Goal: Information Seeking & Learning: Find specific fact

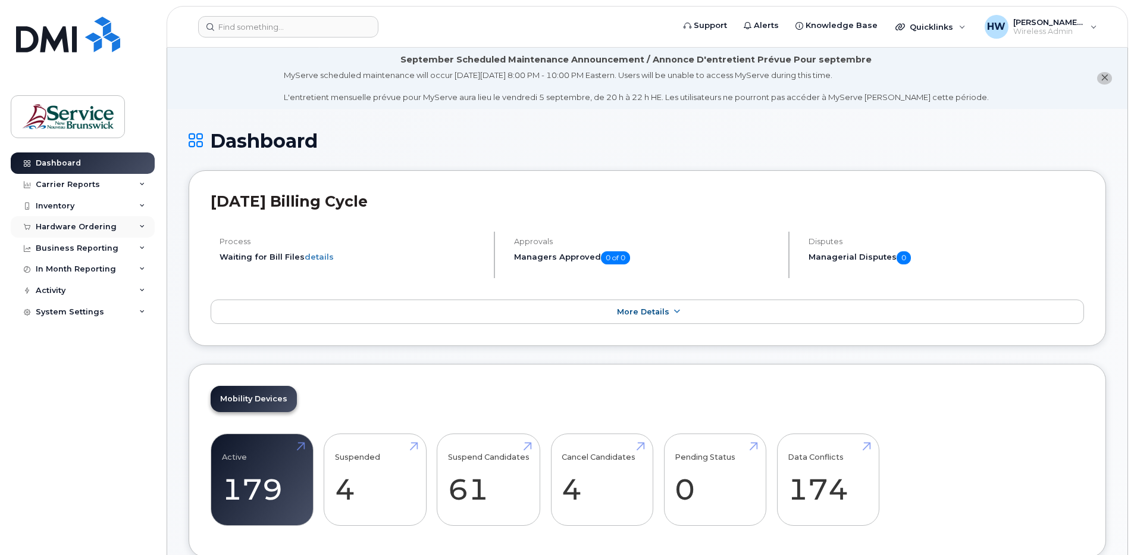
click at [100, 223] on div "Hardware Ordering" at bounding box center [76, 227] width 81 height 10
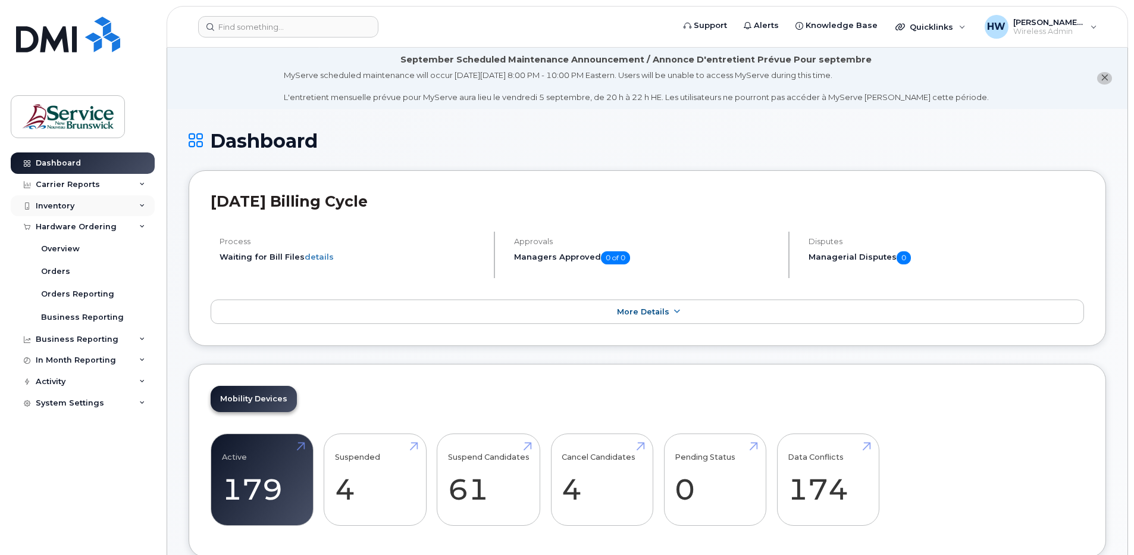
click at [146, 206] on div "Inventory" at bounding box center [83, 205] width 144 height 21
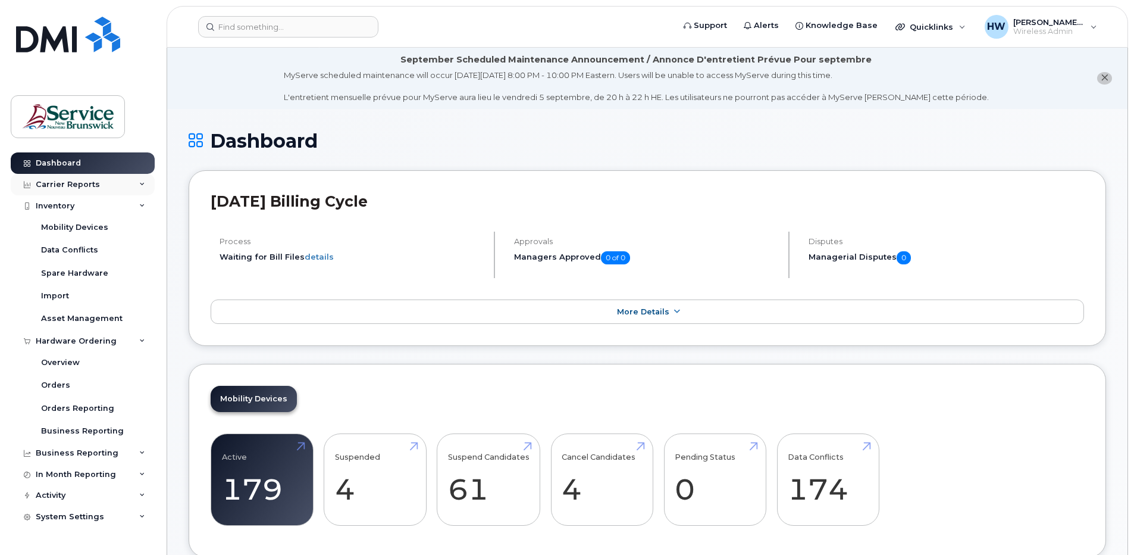
click at [148, 183] on div "Carrier Reports" at bounding box center [83, 184] width 144 height 21
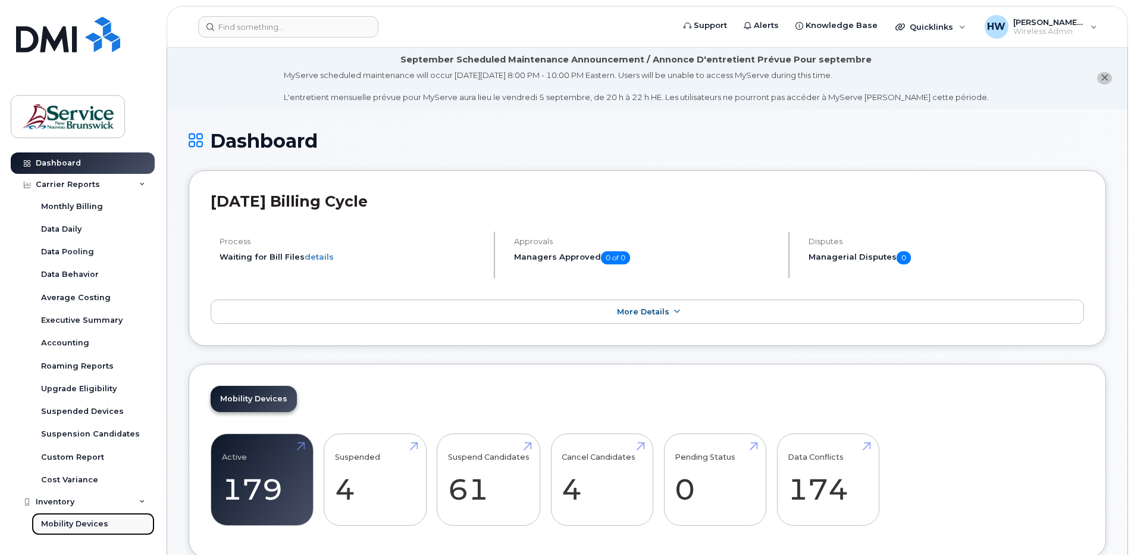
click at [69, 522] on div "Mobility Devices" at bounding box center [74, 523] width 67 height 11
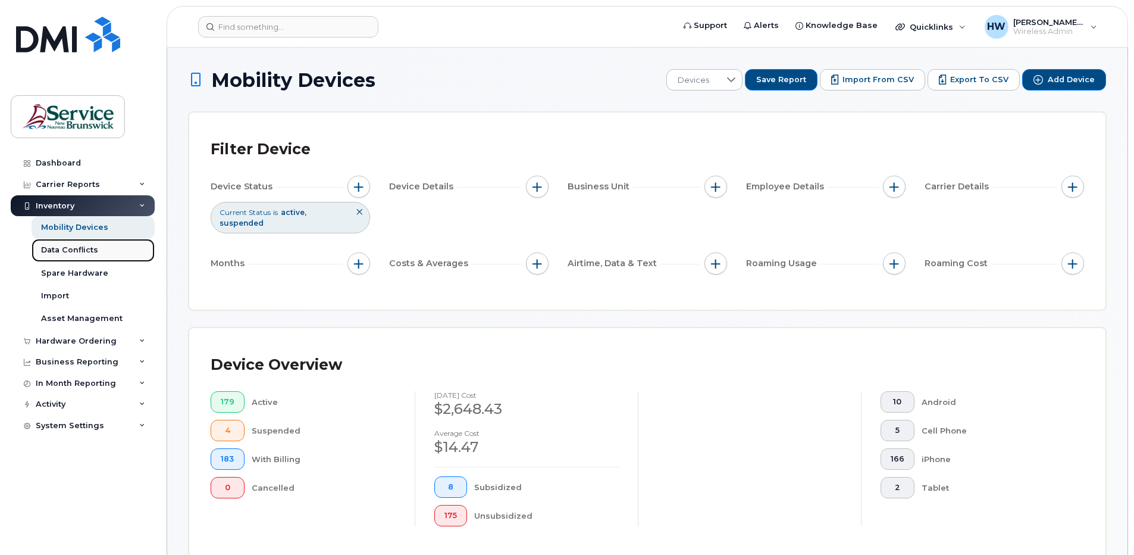
click at [93, 252] on div "Data Conflicts" at bounding box center [69, 250] width 57 height 11
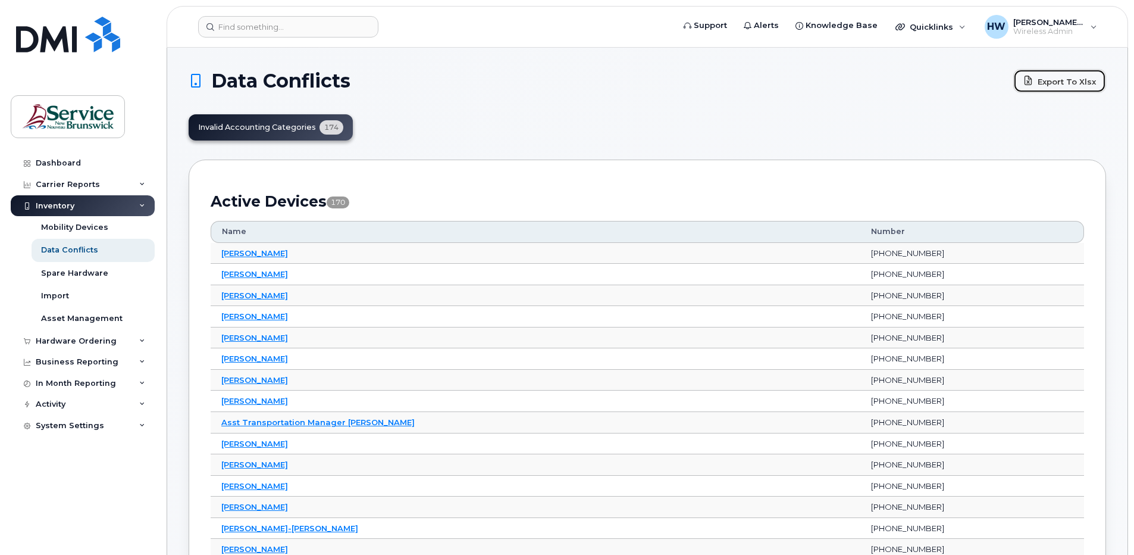
click at [1045, 77] on link "Export to Xlsx" at bounding box center [1060, 81] width 93 height 24
click at [77, 186] on div "Carrier Reports" at bounding box center [68, 185] width 64 height 10
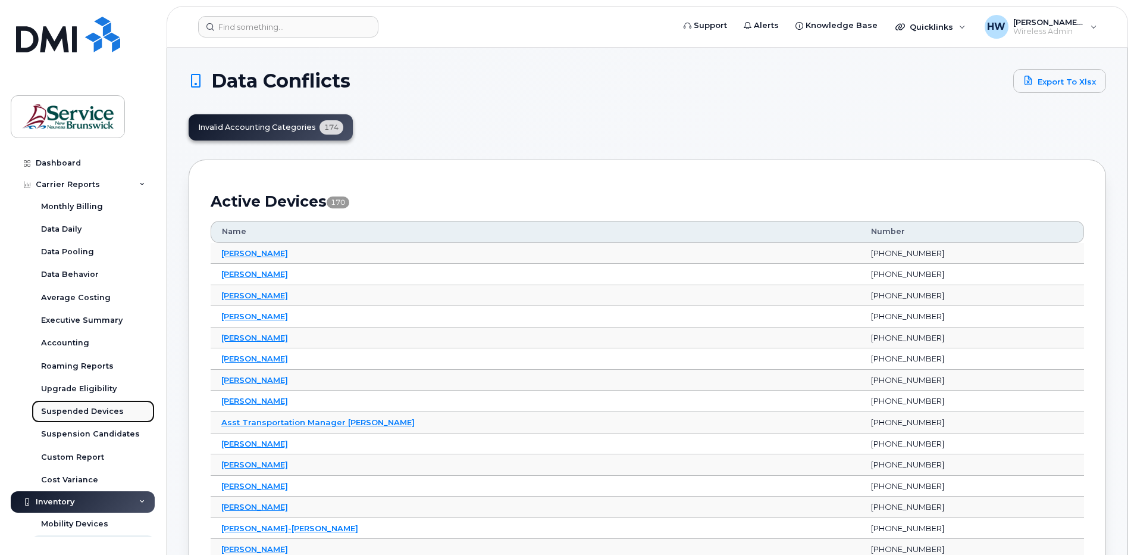
click at [83, 412] on div "Suspended Devices" at bounding box center [82, 411] width 83 height 11
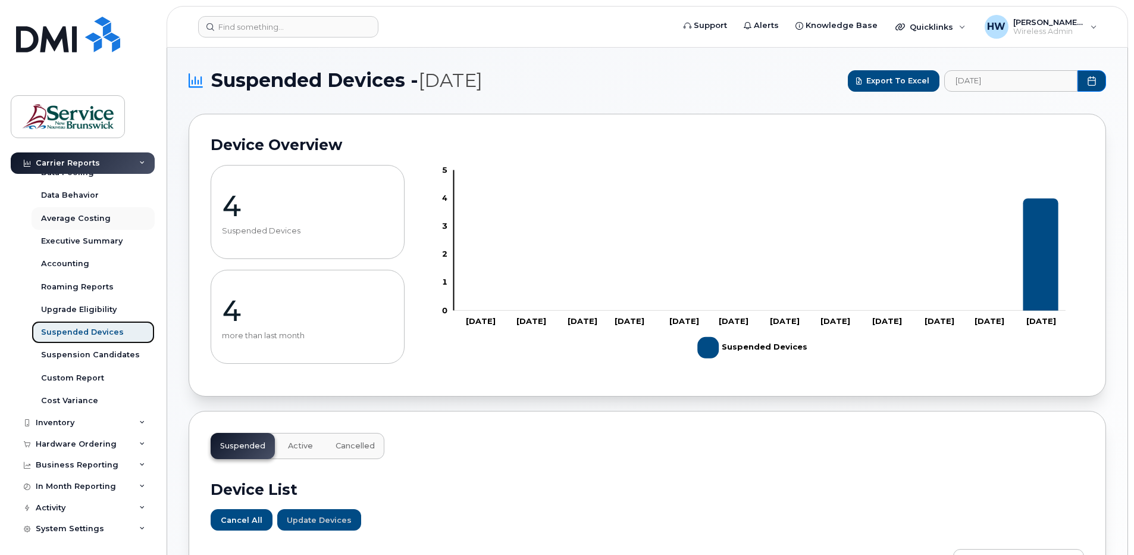
scroll to position [81, 0]
click at [129, 459] on div "Business Reporting" at bounding box center [83, 462] width 144 height 21
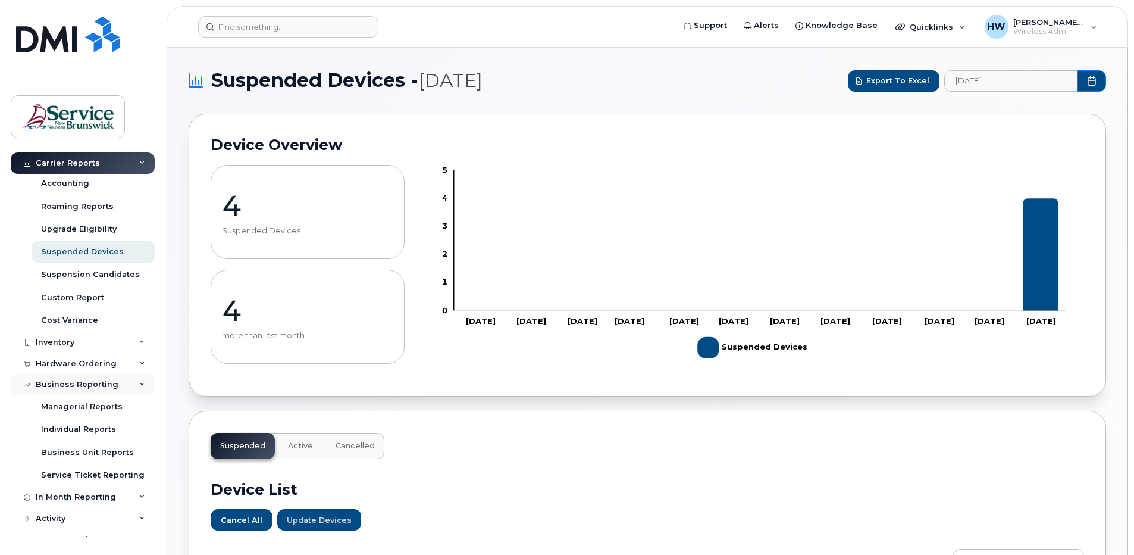
scroll to position [173, 0]
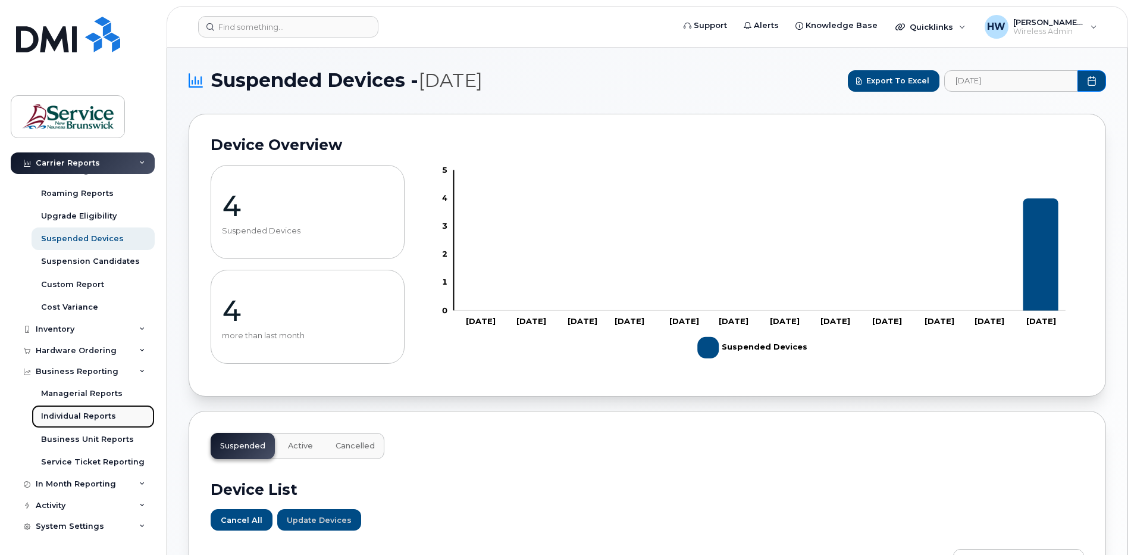
click at [93, 411] on div "Individual Reports" at bounding box center [78, 416] width 75 height 11
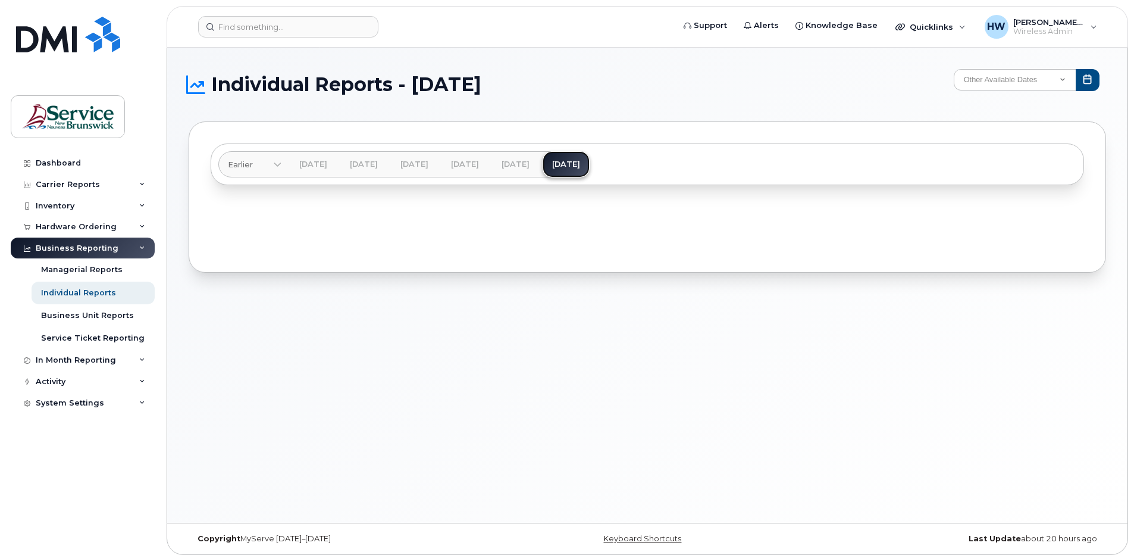
click at [590, 160] on link "[DATE]" at bounding box center [566, 164] width 47 height 26
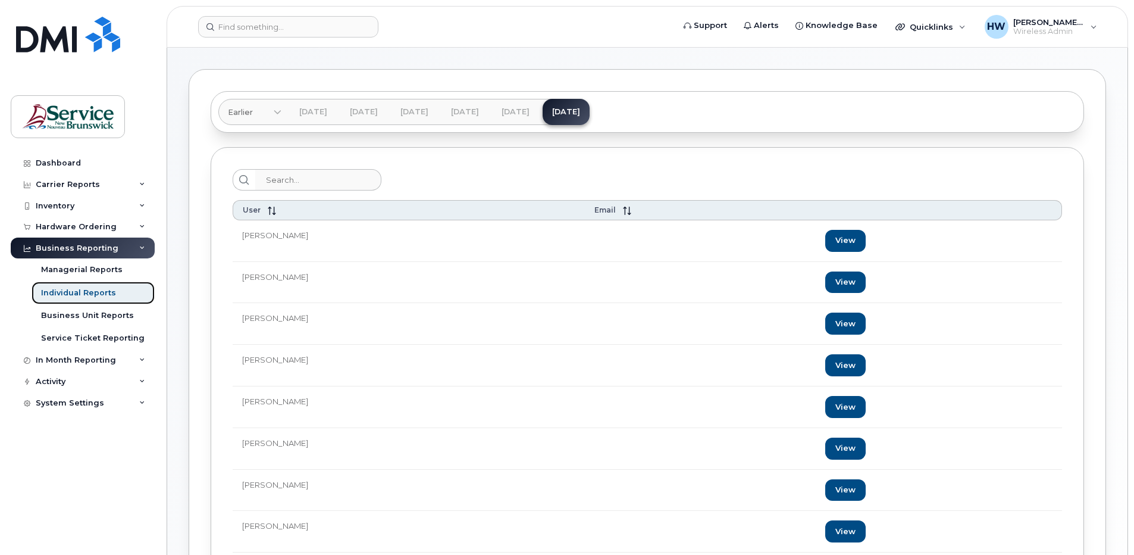
click at [90, 287] on div "Individual Reports" at bounding box center [78, 292] width 75 height 11
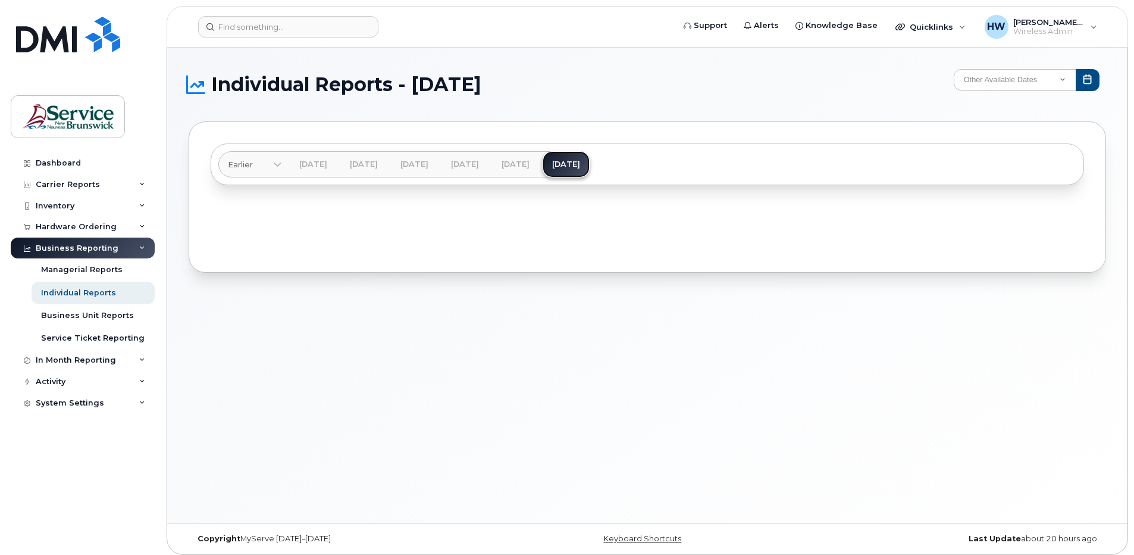
click at [590, 163] on link "[DATE]" at bounding box center [566, 164] width 47 height 26
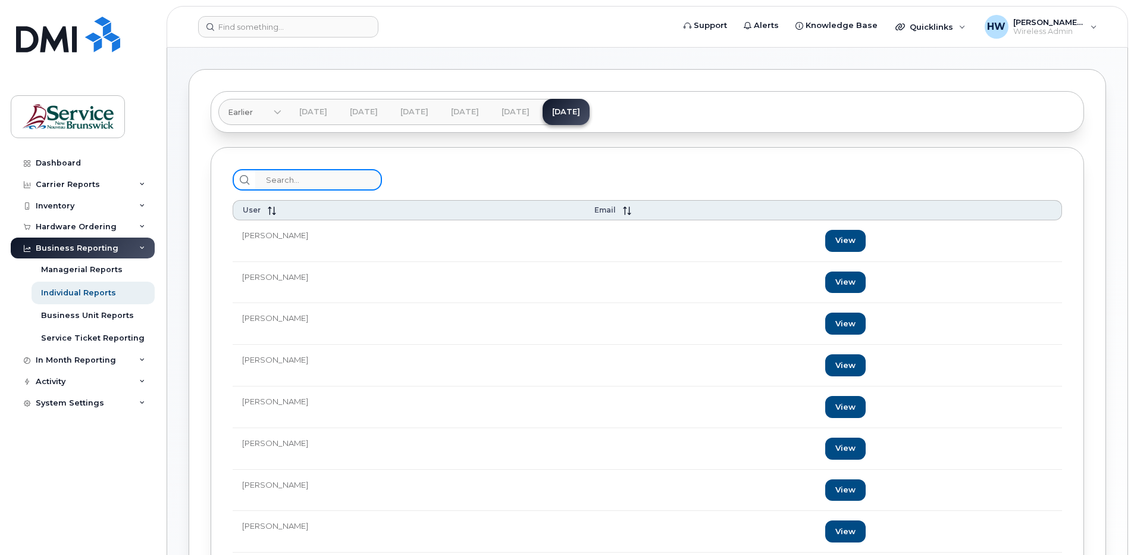
click at [278, 178] on input "search" at bounding box center [318, 179] width 127 height 21
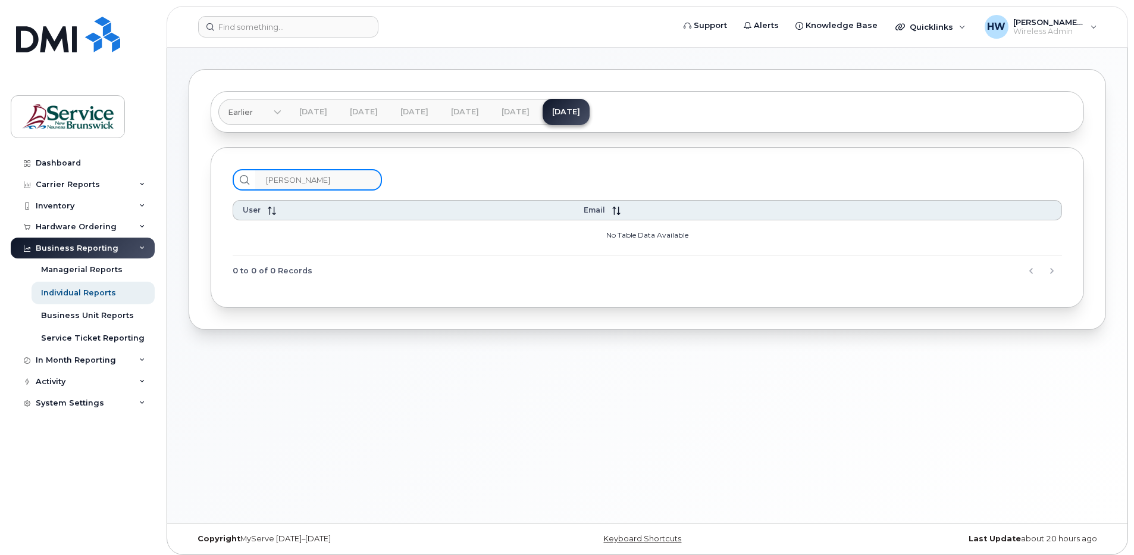
drag, startPoint x: 343, startPoint y: 185, endPoint x: 193, endPoint y: 157, distance: 152.1
click at [193, 157] on div "Earlier [DATE] [DATE] [DATE] [DATE] [DATE] [DATE] [DATE] [PERSON_NAME] User Ema…" at bounding box center [648, 199] width 918 height 261
type input "SPEAR"
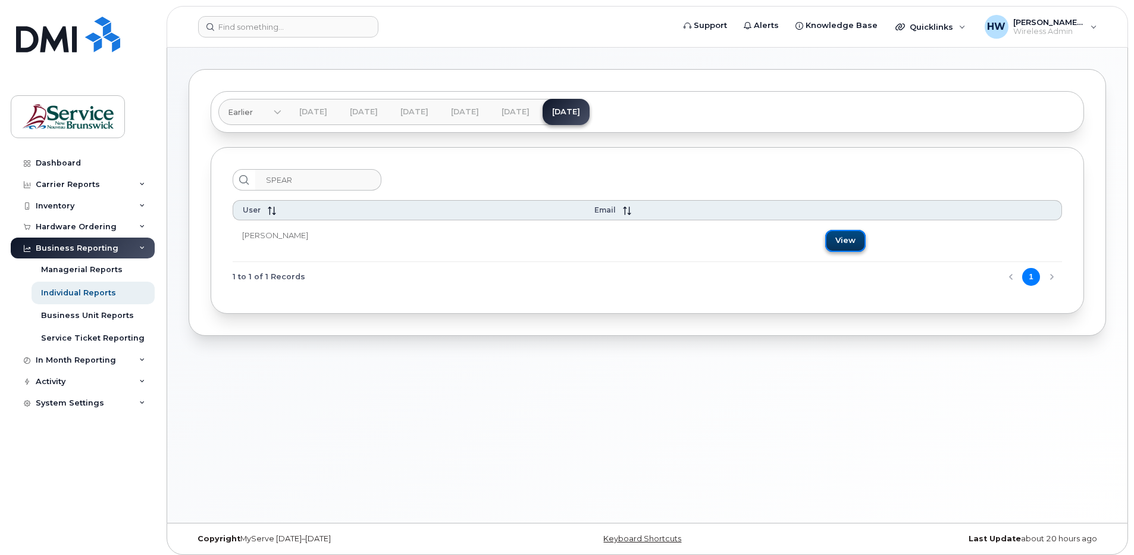
click at [839, 237] on link "View" at bounding box center [846, 241] width 40 height 22
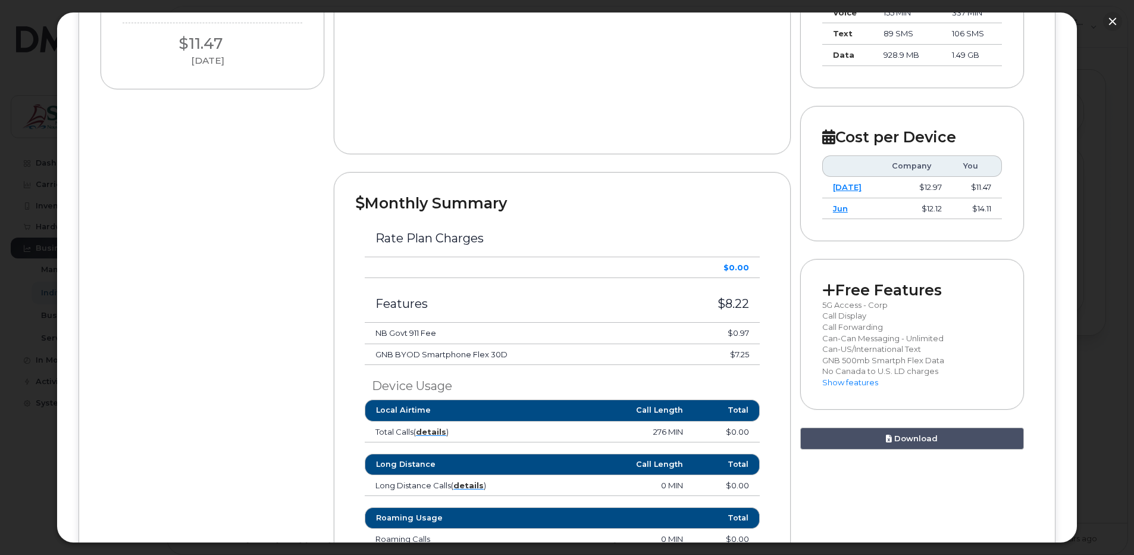
scroll to position [17, 0]
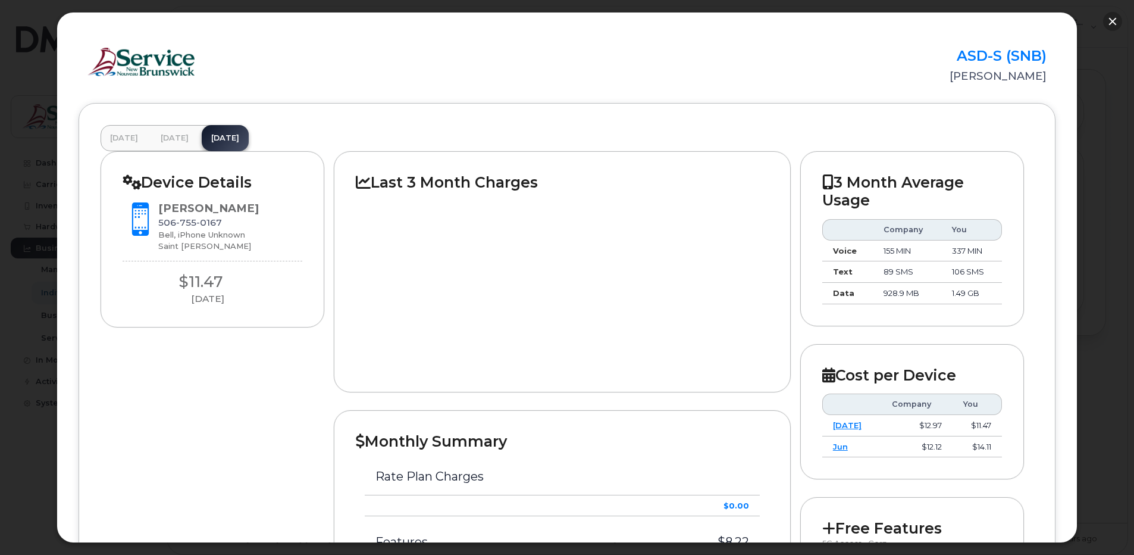
drag, startPoint x: 1113, startPoint y: 21, endPoint x: 1107, endPoint y: 23, distance: 6.2
click at [1113, 21] on button "button" at bounding box center [1113, 21] width 19 height 19
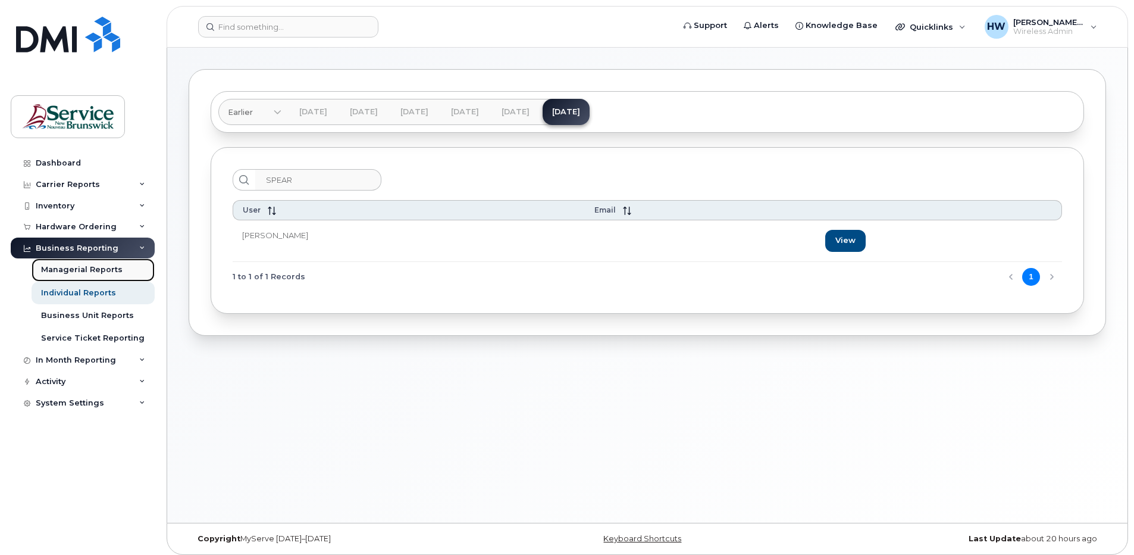
click at [109, 267] on div "Managerial Reports" at bounding box center [82, 269] width 82 height 11
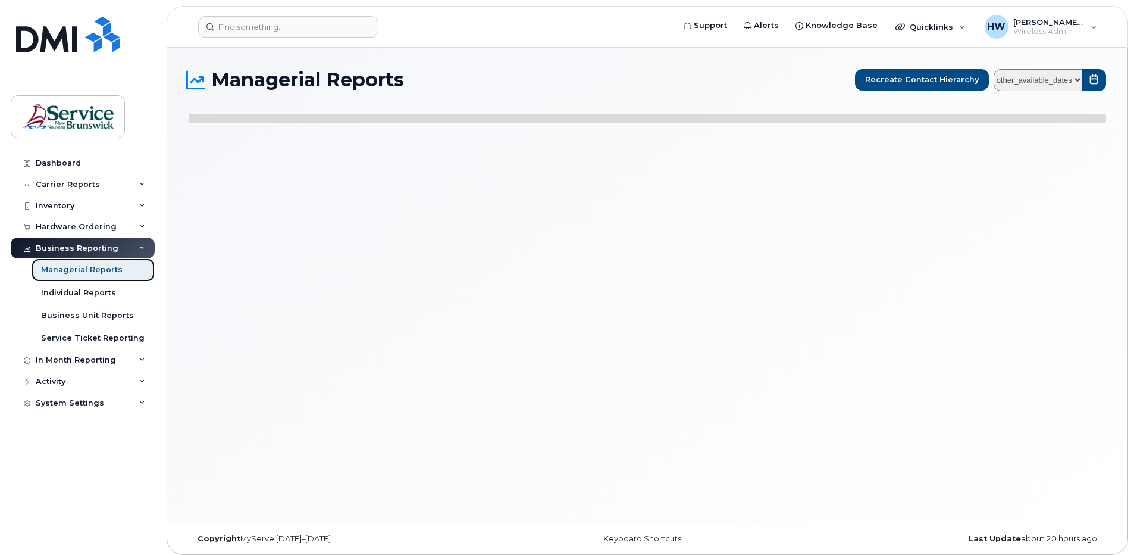
select select
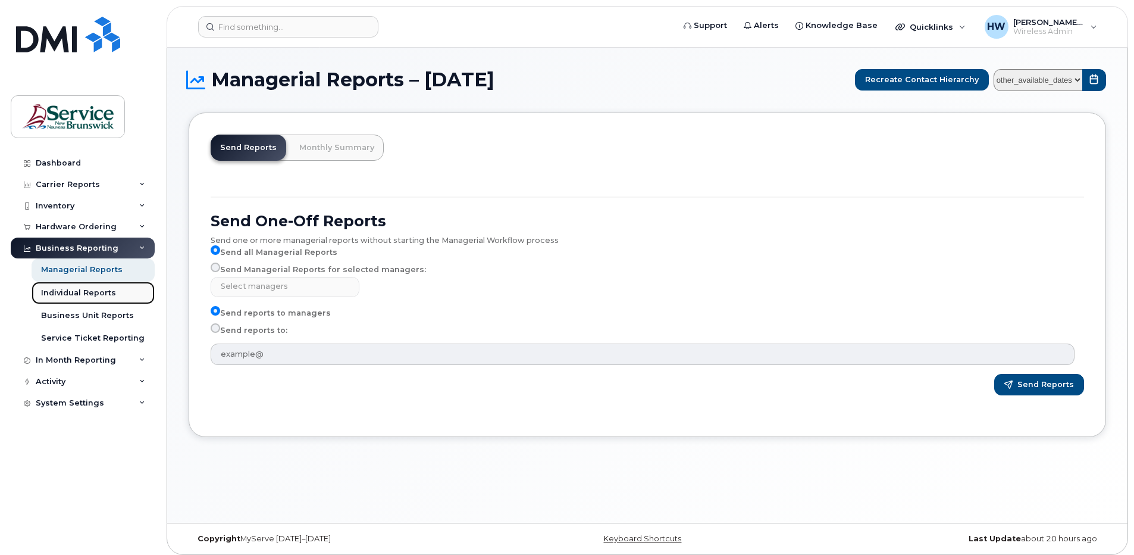
click at [91, 293] on div "Individual Reports" at bounding box center [78, 292] width 75 height 11
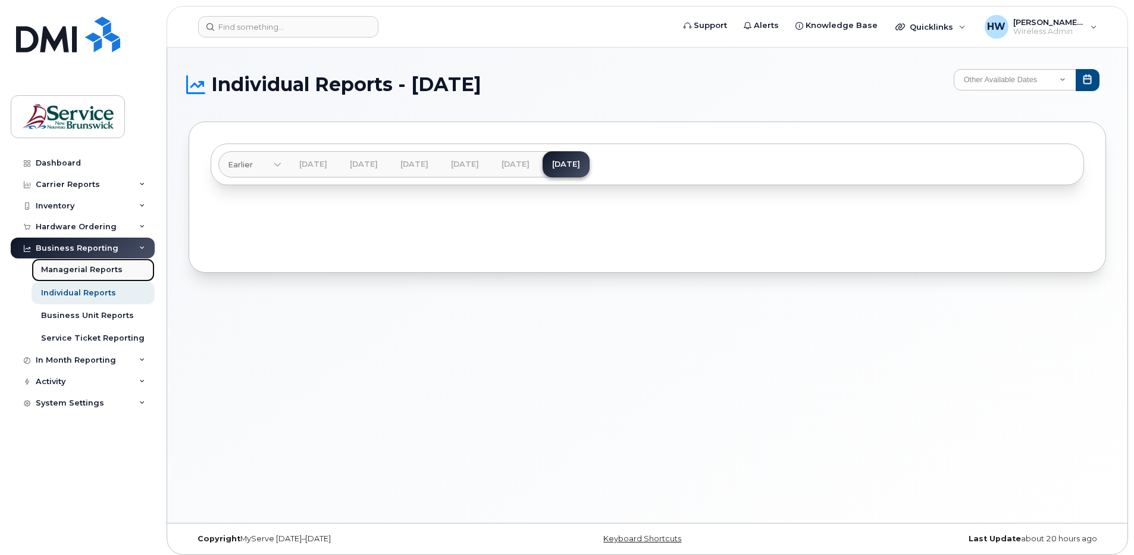
click at [94, 270] on div "Managerial Reports" at bounding box center [82, 269] width 82 height 11
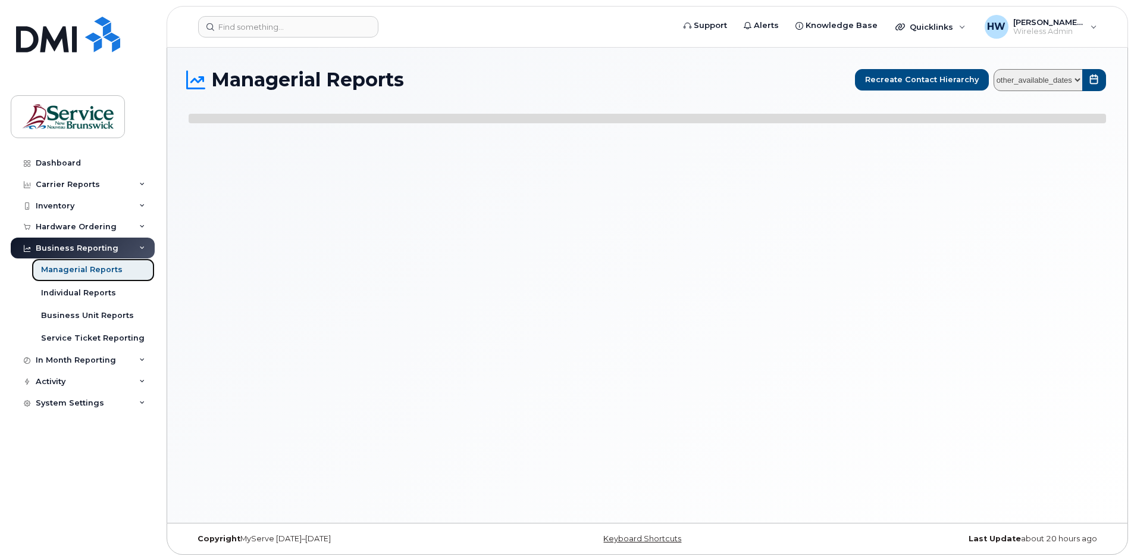
select select
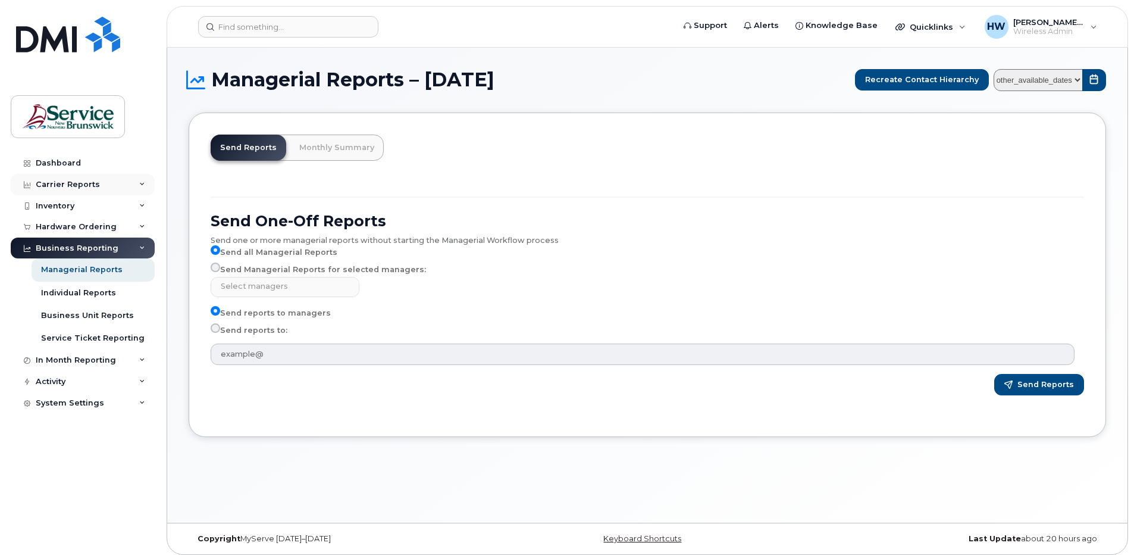
click at [86, 180] on div "Carrier Reports" at bounding box center [68, 185] width 64 height 10
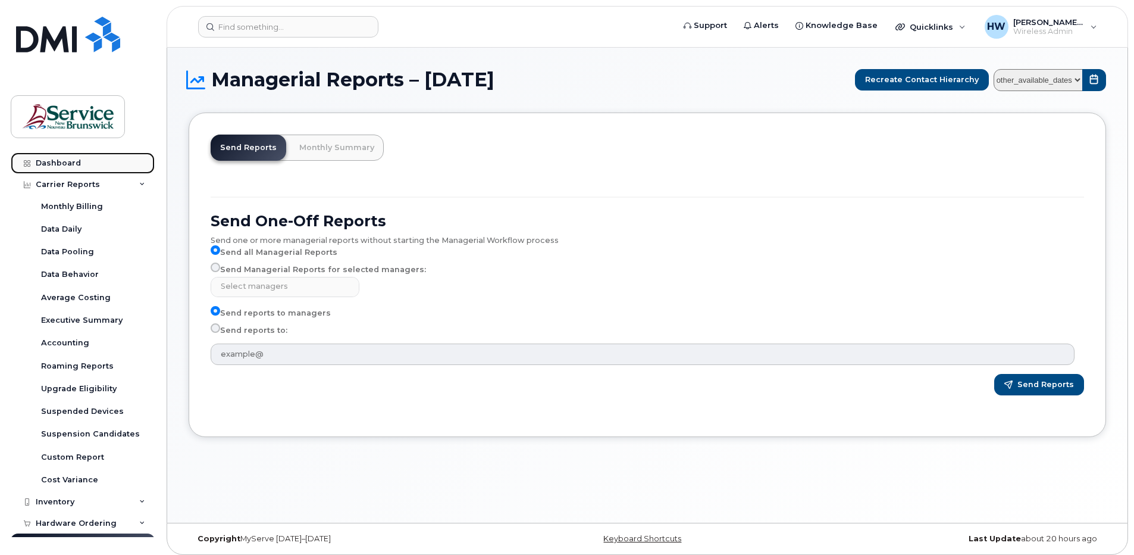
click at [69, 163] on div "Dashboard" at bounding box center [58, 163] width 45 height 10
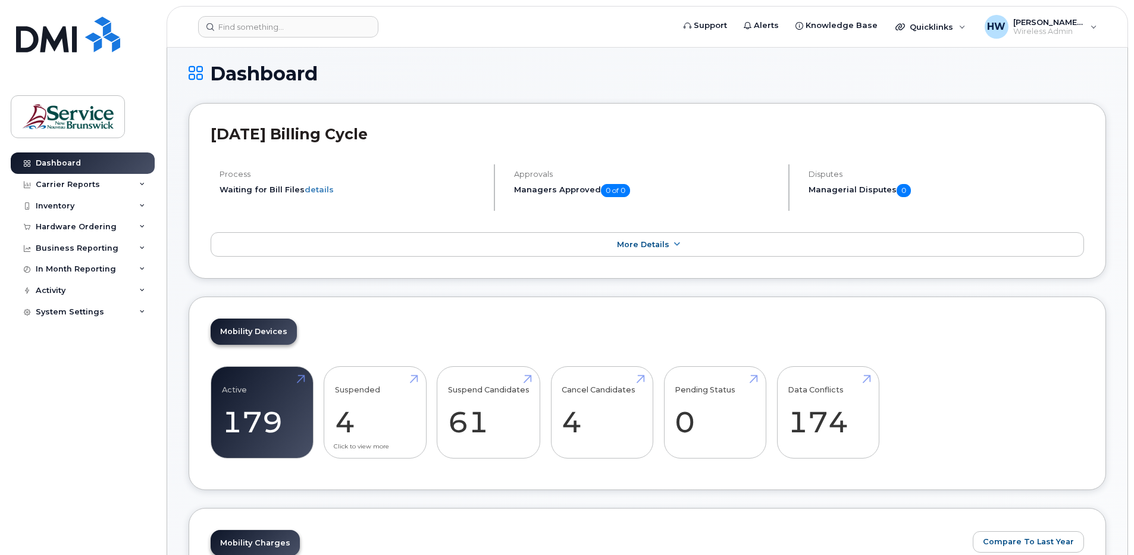
scroll to position [238, 0]
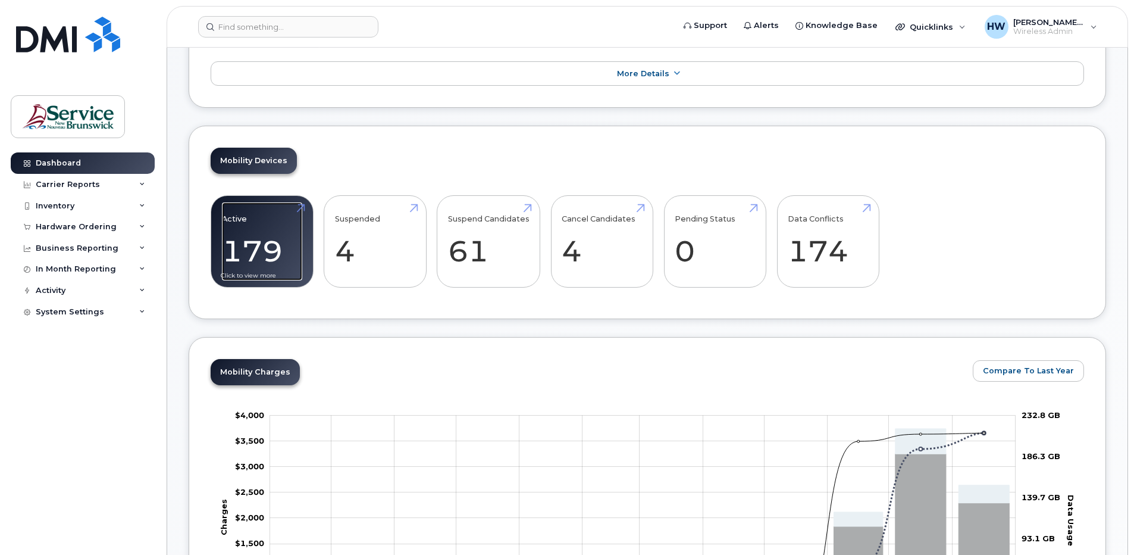
click at [264, 251] on link "Active 179" at bounding box center [262, 241] width 80 height 79
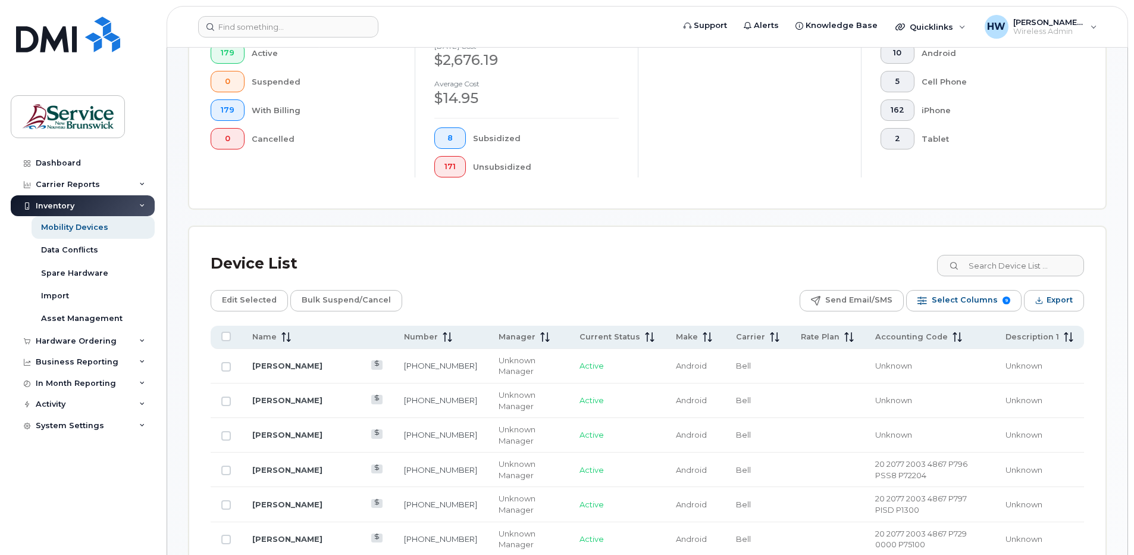
scroll to position [357, 0]
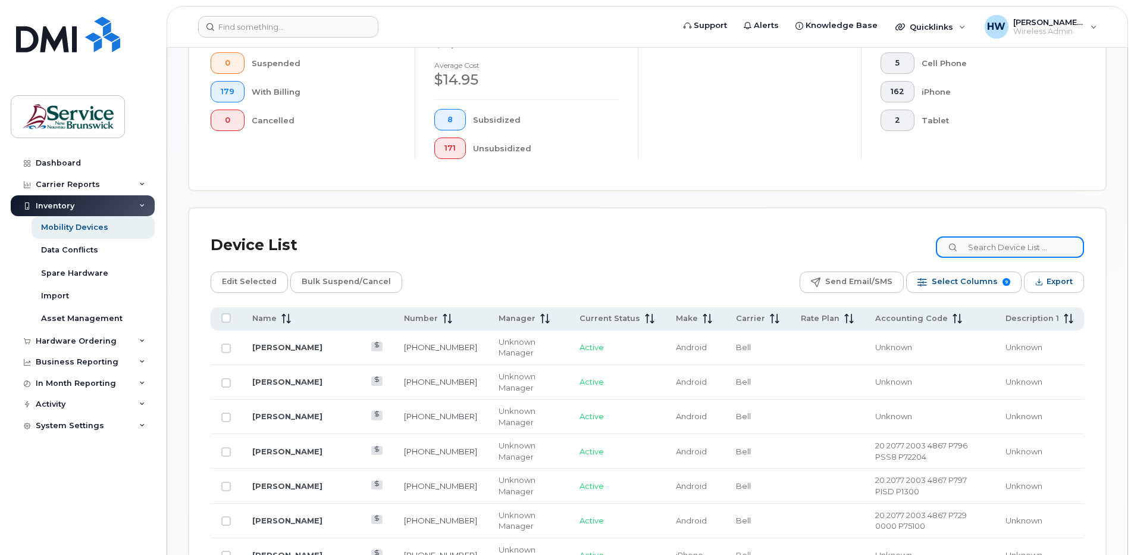
click at [990, 244] on input at bounding box center [1010, 246] width 148 height 21
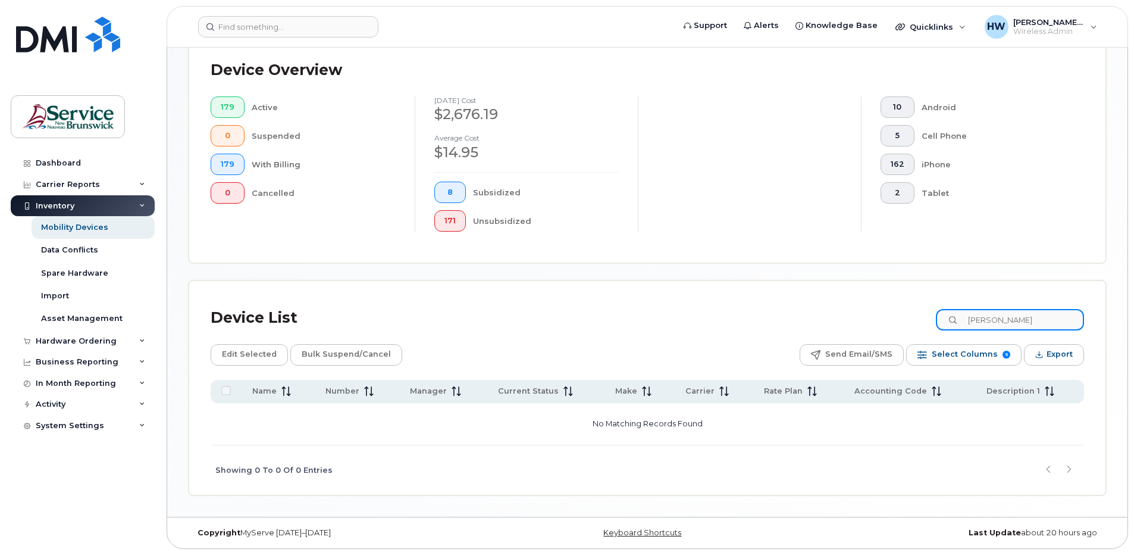
scroll to position [285, 0]
drag, startPoint x: 1049, startPoint y: 317, endPoint x: 843, endPoint y: 308, distance: 206.7
click at [843, 310] on div "Device List MCKINLEY" at bounding box center [648, 317] width 874 height 31
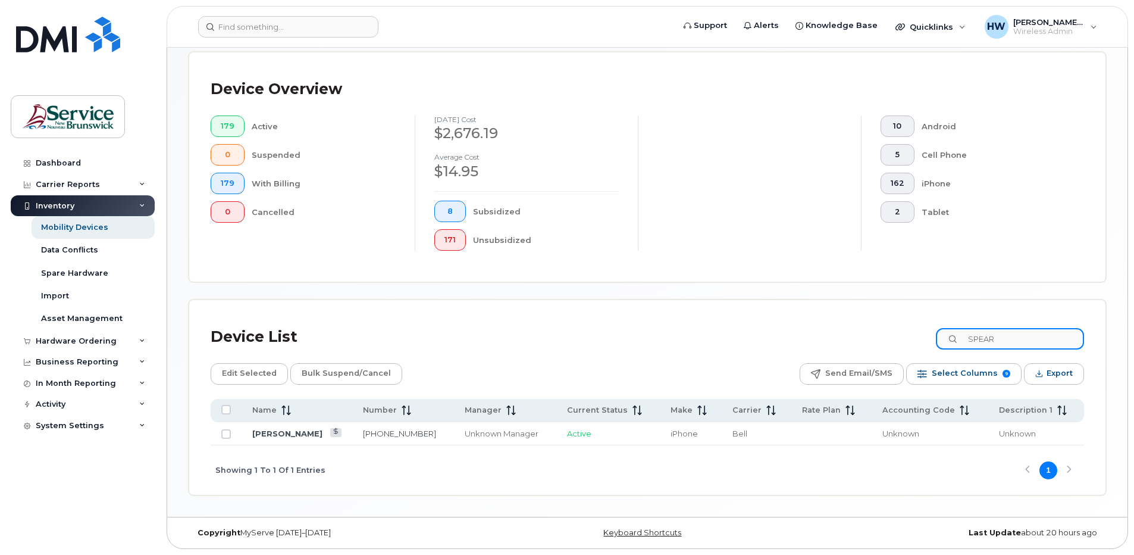
type input "SPEAR"
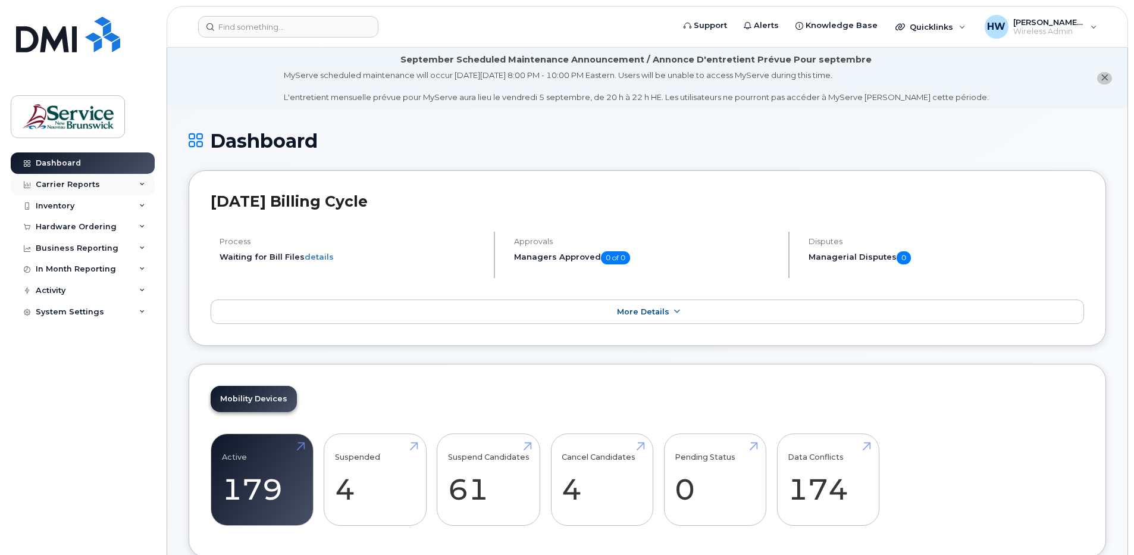
click at [145, 182] on icon at bounding box center [142, 185] width 6 height 6
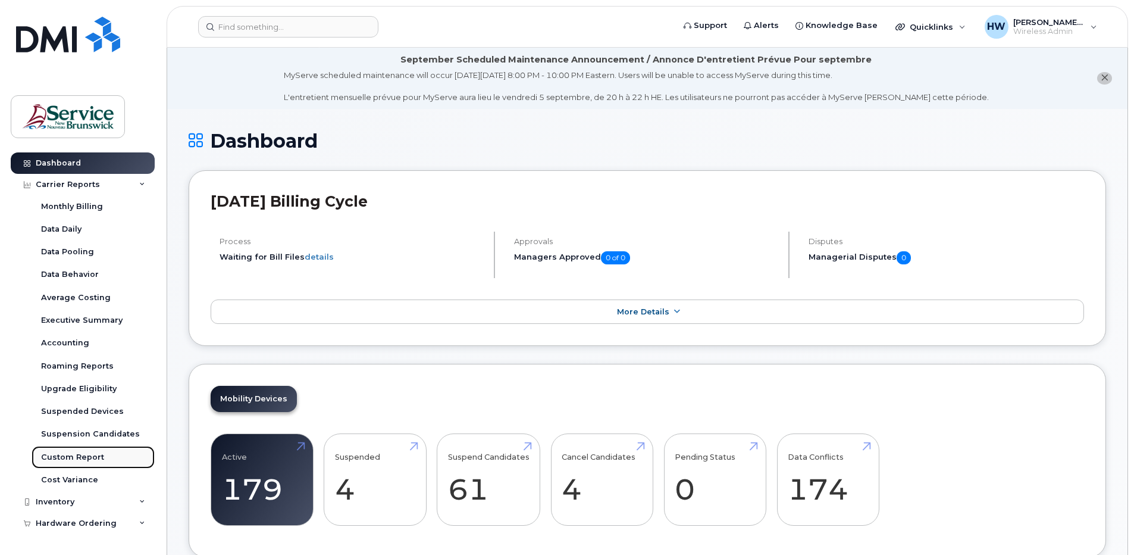
click at [93, 457] on div "Custom Report" at bounding box center [72, 457] width 63 height 11
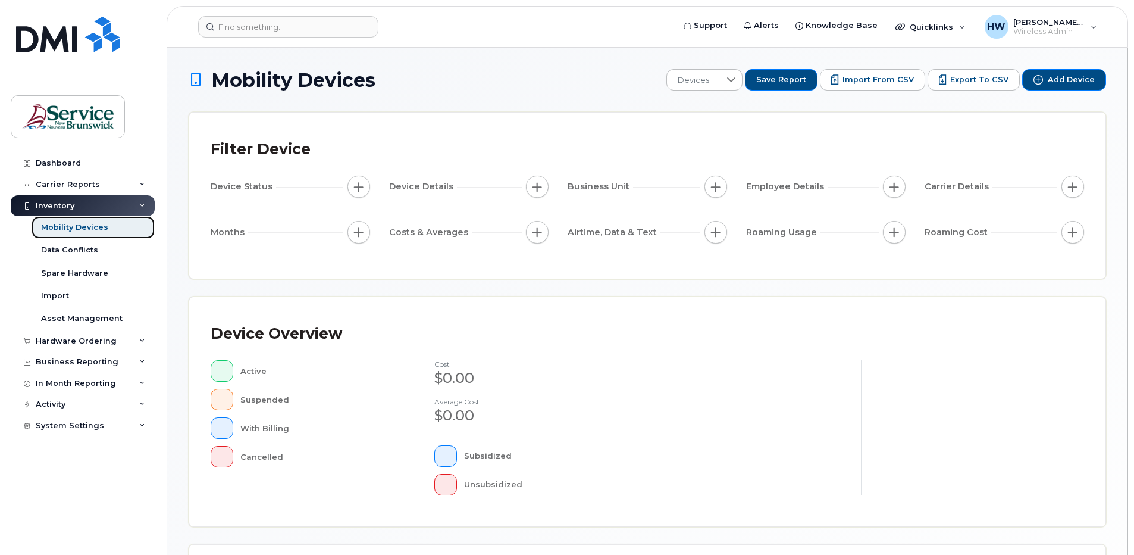
click at [86, 223] on div "Mobility Devices" at bounding box center [74, 227] width 67 height 11
click at [95, 226] on div "Mobility Devices" at bounding box center [74, 227] width 67 height 11
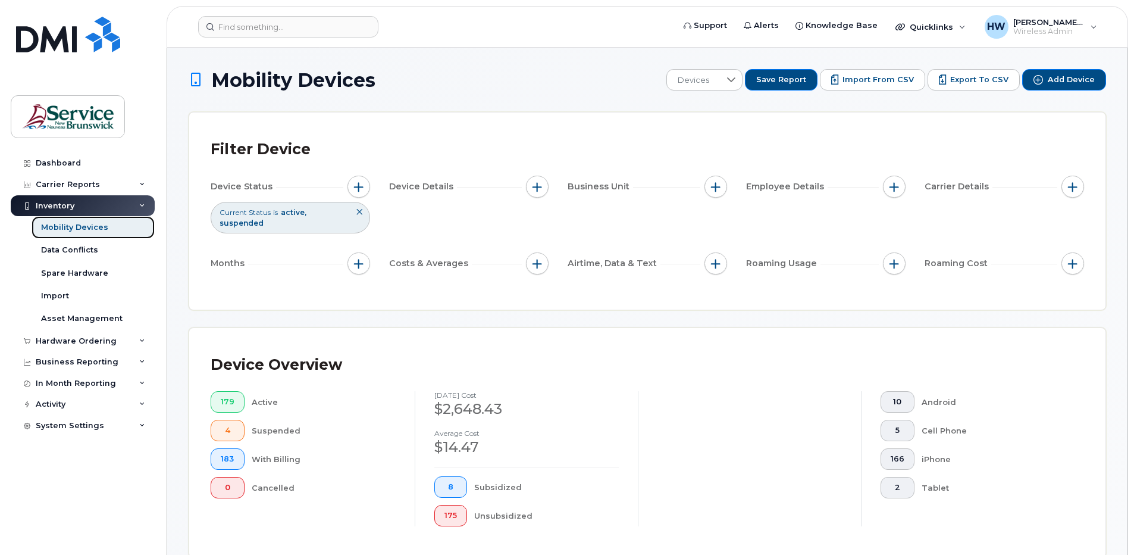
click at [95, 226] on div "Mobility Devices" at bounding box center [74, 227] width 67 height 11
click at [147, 179] on div "Carrier Reports" at bounding box center [83, 184] width 144 height 21
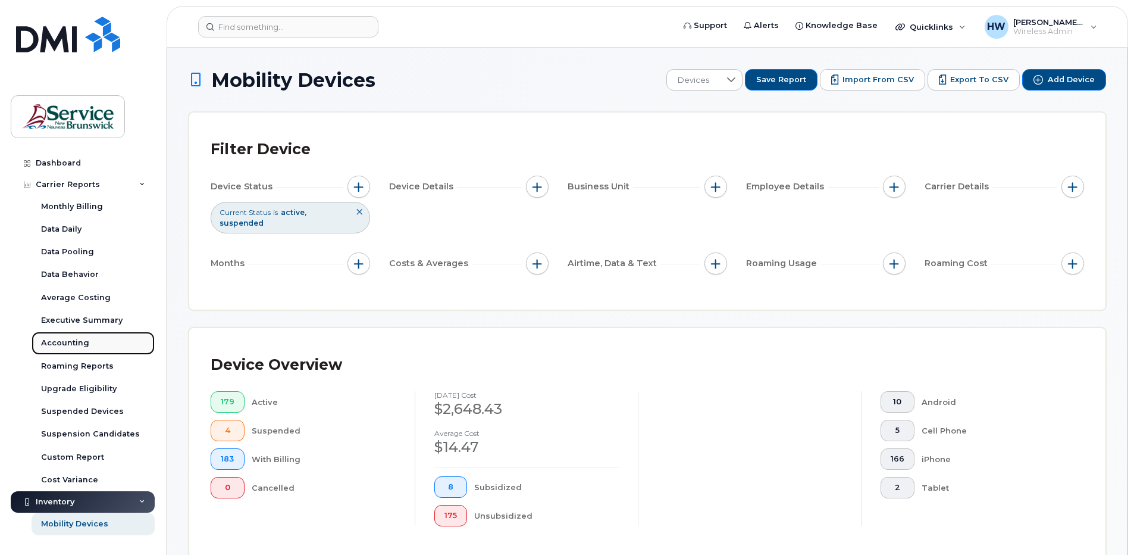
click at [75, 338] on div "Accounting" at bounding box center [65, 342] width 48 height 11
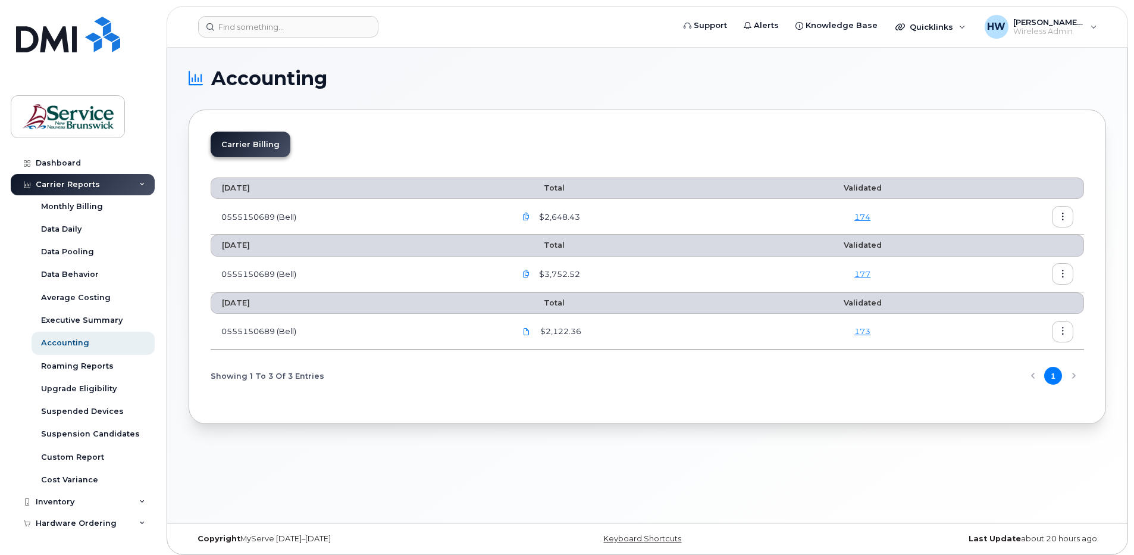
click at [529, 212] on button "button" at bounding box center [525, 216] width 21 height 21
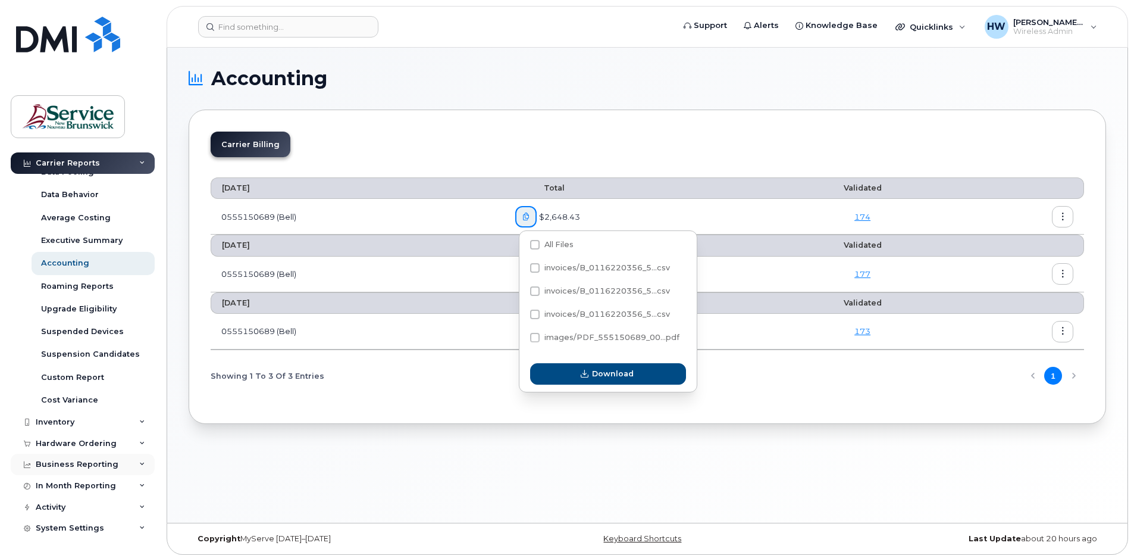
scroll to position [81, 0]
click at [98, 485] on div "In Month Reporting" at bounding box center [76, 485] width 80 height 10
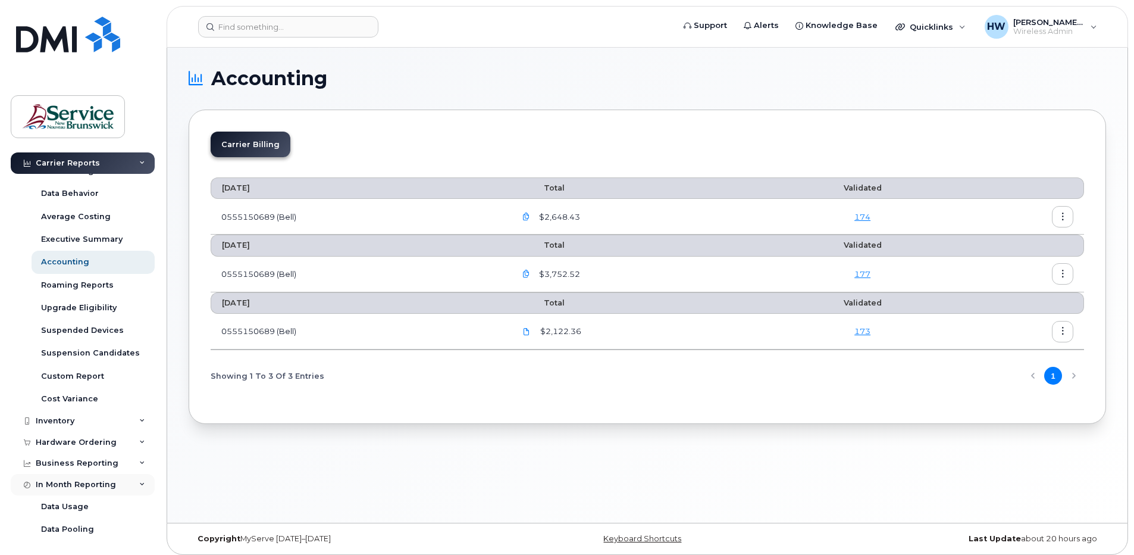
scroll to position [149, 0]
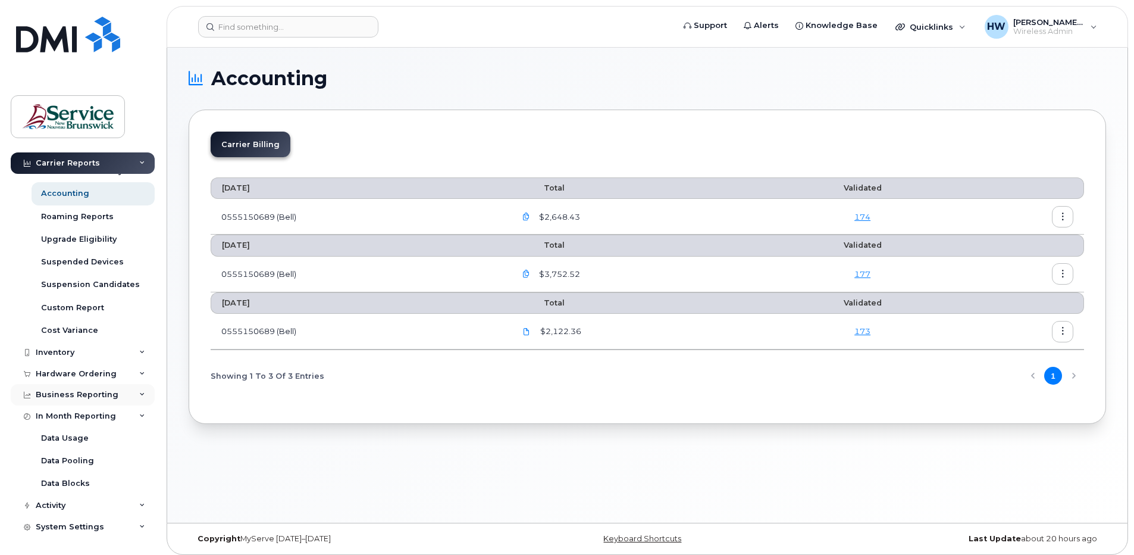
click at [96, 390] on div "Business Reporting" at bounding box center [77, 395] width 83 height 10
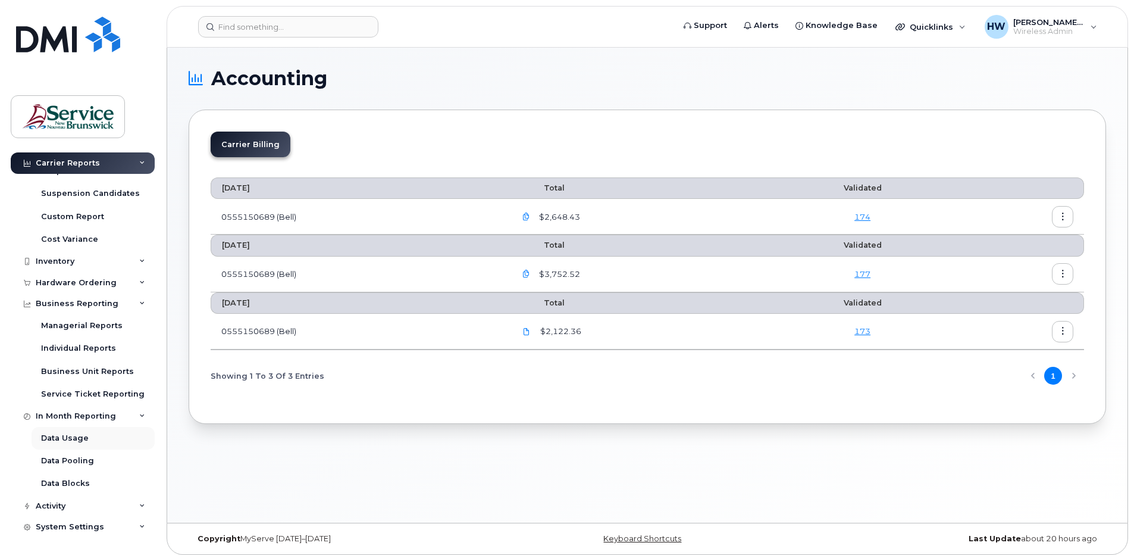
scroll to position [6, 0]
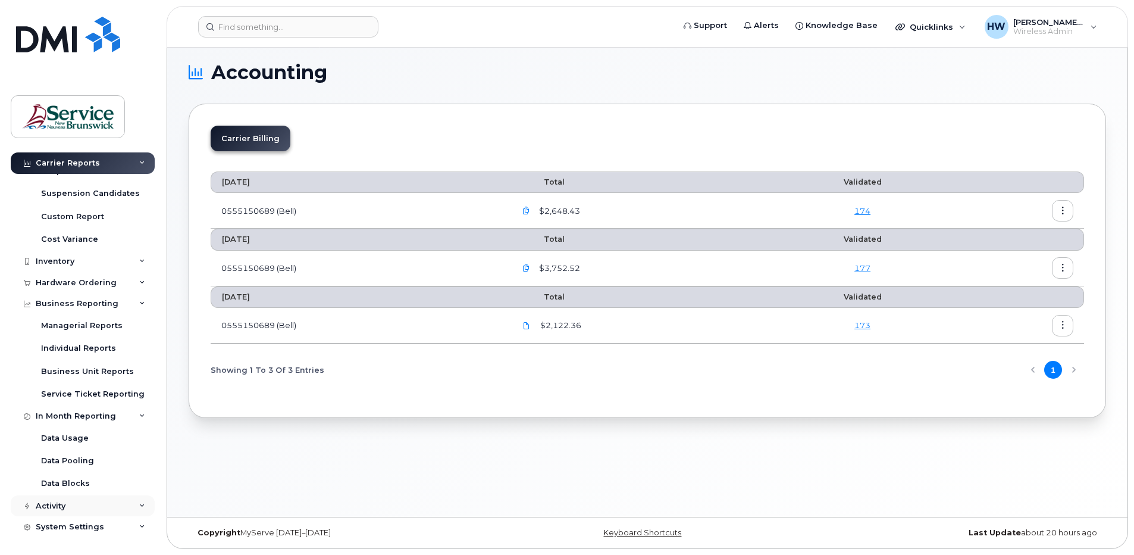
click at [133, 504] on div "Activity" at bounding box center [83, 505] width 144 height 21
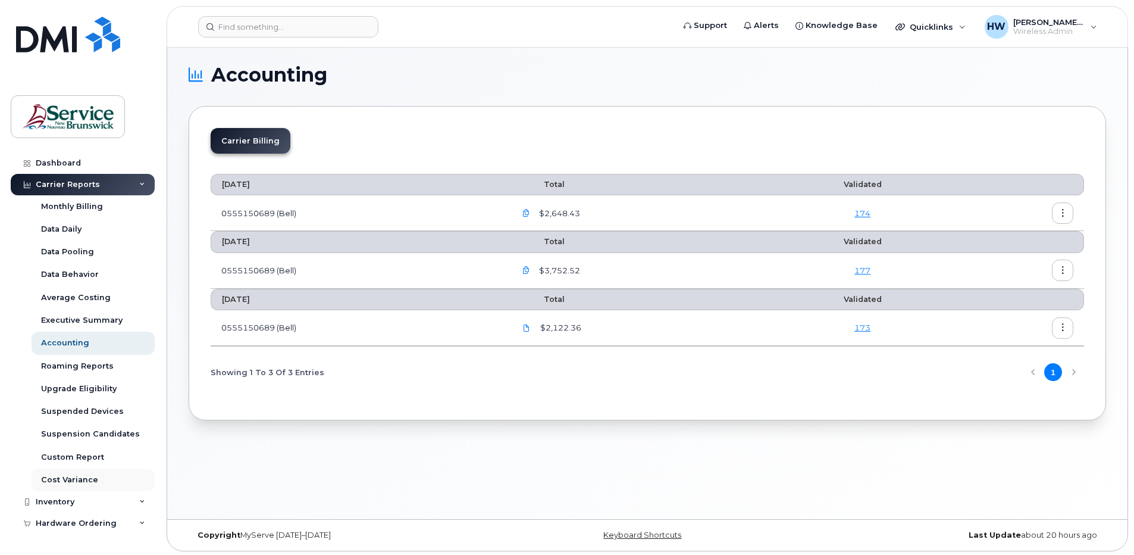
scroll to position [0, 0]
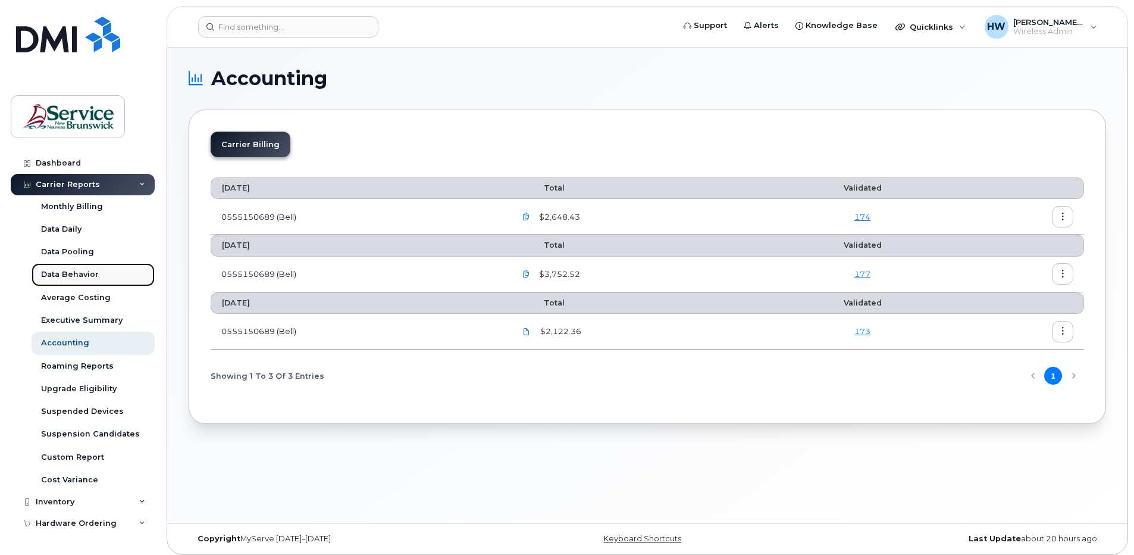
click at [85, 273] on div "Data Behavior" at bounding box center [70, 274] width 58 height 11
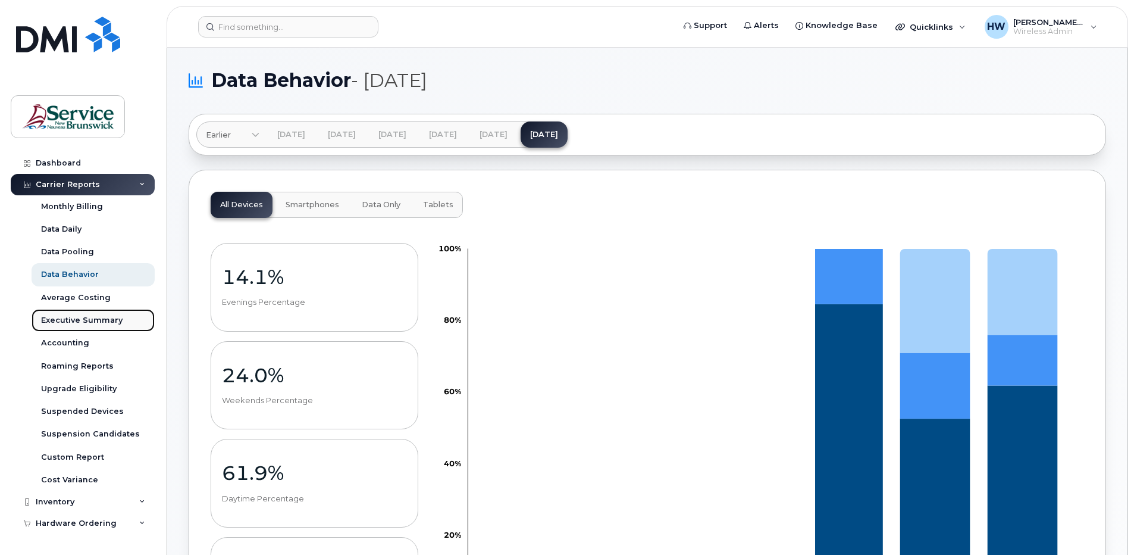
click at [104, 320] on div "Executive Summary" at bounding box center [82, 320] width 82 height 11
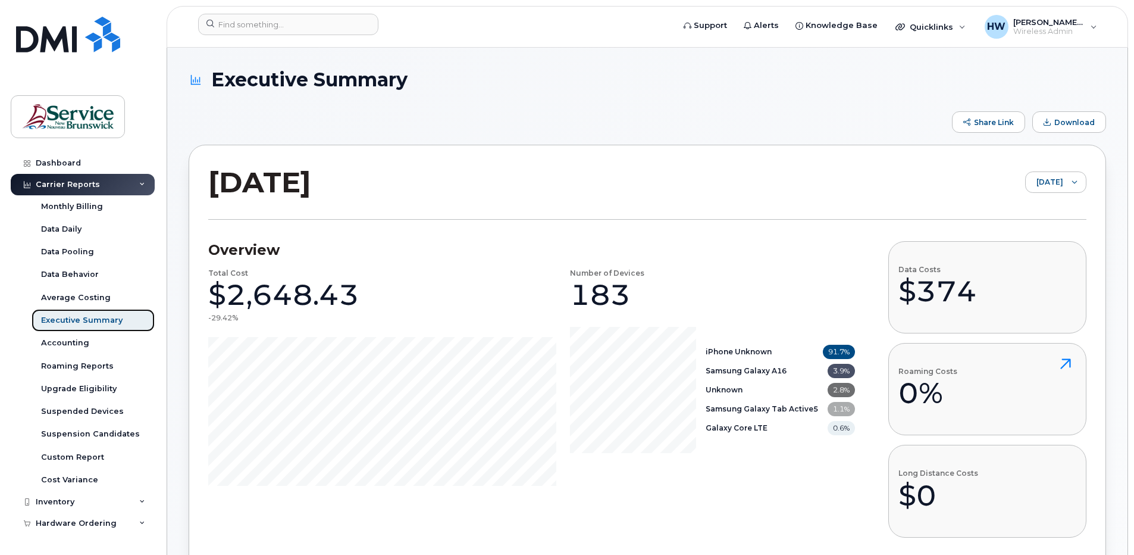
scroll to position [81, 0]
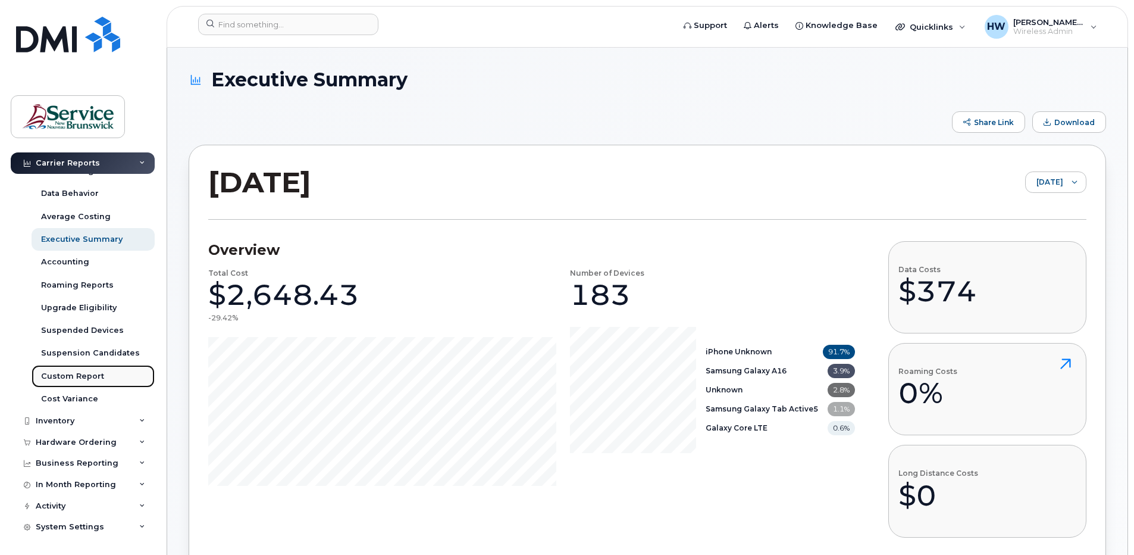
click at [99, 371] on div "Custom Report" at bounding box center [72, 376] width 63 height 11
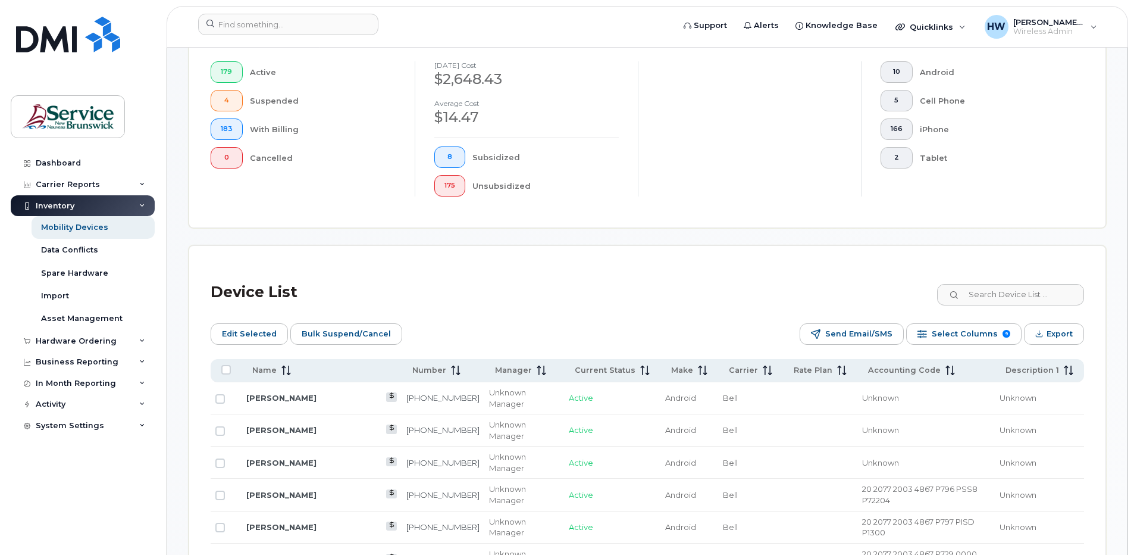
scroll to position [357, 0]
click at [990, 288] on input at bounding box center [1010, 295] width 148 height 21
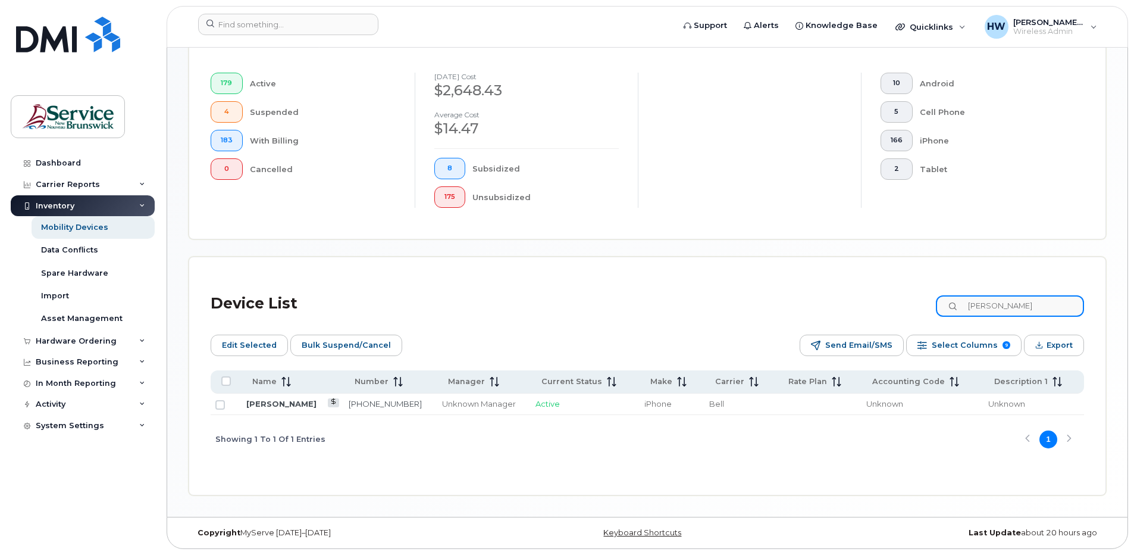
scroll to position [347, 0]
drag, startPoint x: 1021, startPoint y: 302, endPoint x: 933, endPoint y: 299, distance: 88.7
click at [933, 299] on div "Device List davis" at bounding box center [648, 306] width 874 height 36
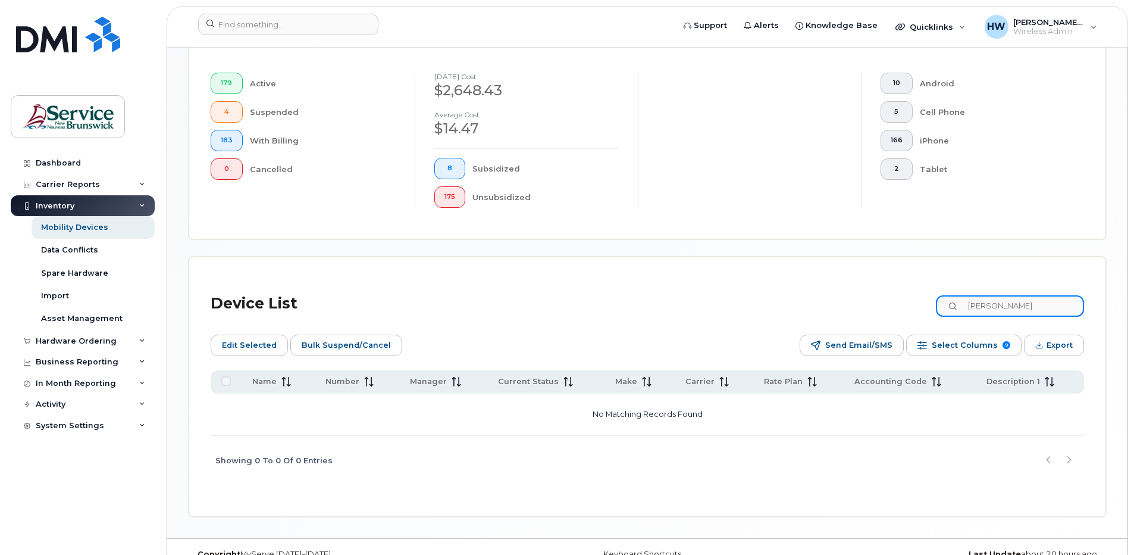
scroll to position [357, 0]
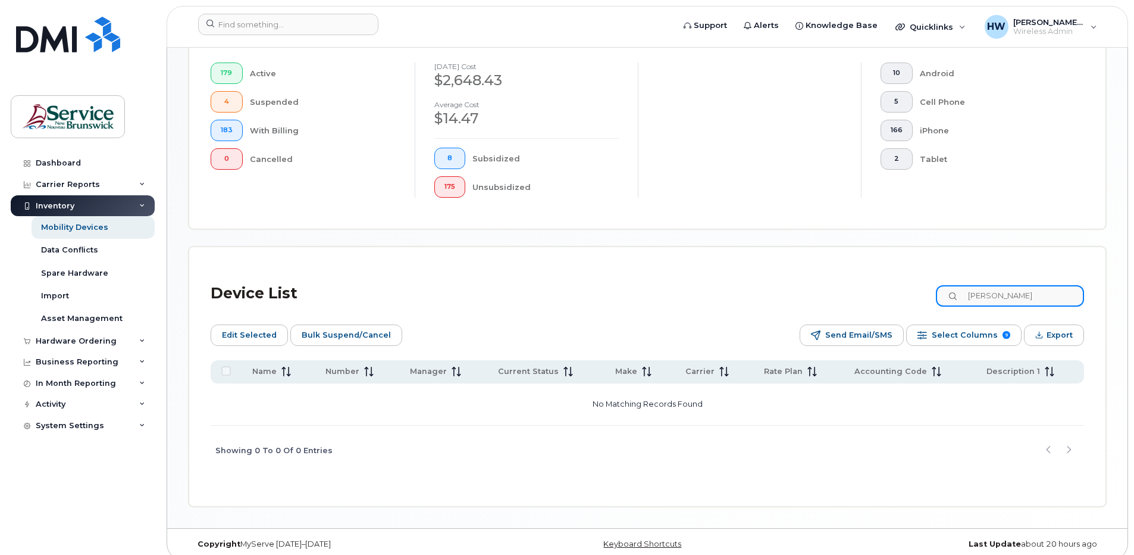
drag, startPoint x: 1024, startPoint y: 295, endPoint x: 961, endPoint y: 287, distance: 64.2
click at [961, 287] on input "breault" at bounding box center [1010, 295] width 148 height 21
type input "b"
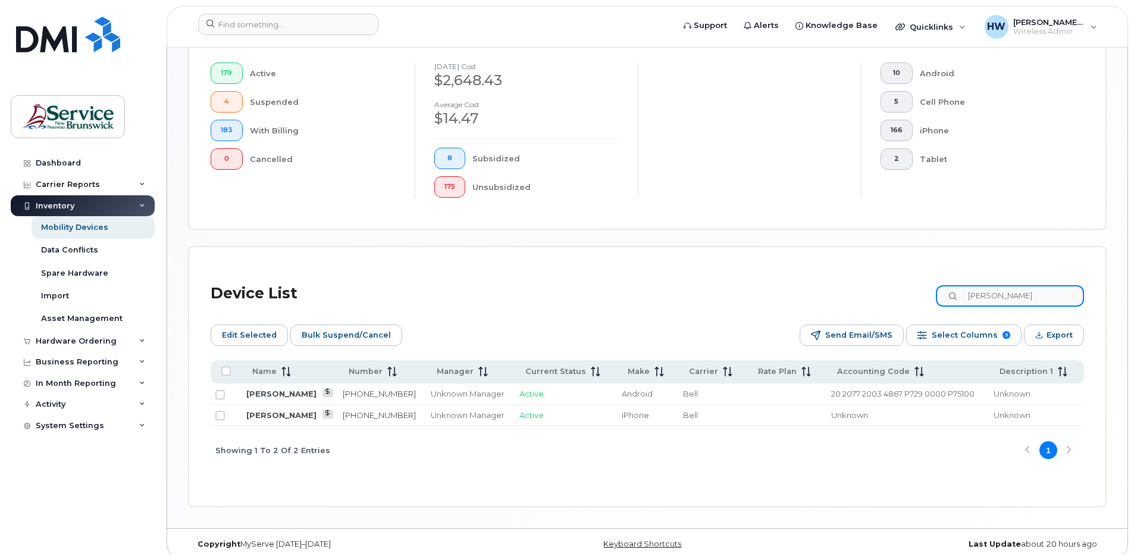
drag, startPoint x: 1011, startPoint y: 295, endPoint x: 980, endPoint y: 294, distance: 31.0
click at [980, 294] on input "smith" at bounding box center [1010, 295] width 148 height 21
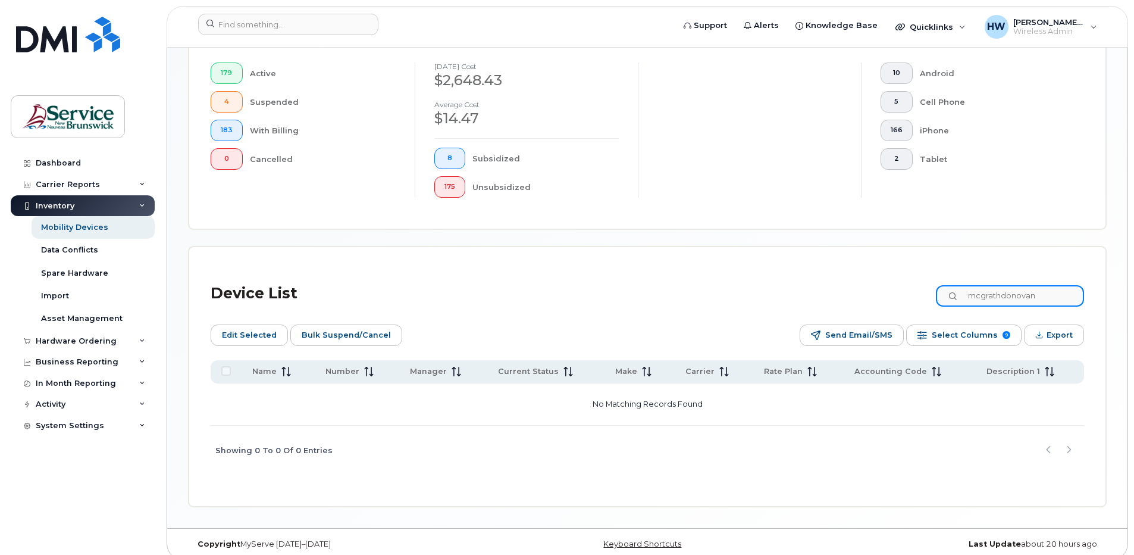
drag, startPoint x: 1054, startPoint y: 294, endPoint x: 937, endPoint y: 291, distance: 117.3
click at [937, 291] on div "Device List mcgrathdonovan" at bounding box center [648, 296] width 874 height 36
drag, startPoint x: 1051, startPoint y: 295, endPoint x: 978, endPoint y: 292, distance: 72.7
click at [978, 292] on input "donovanparsons" at bounding box center [1010, 295] width 148 height 21
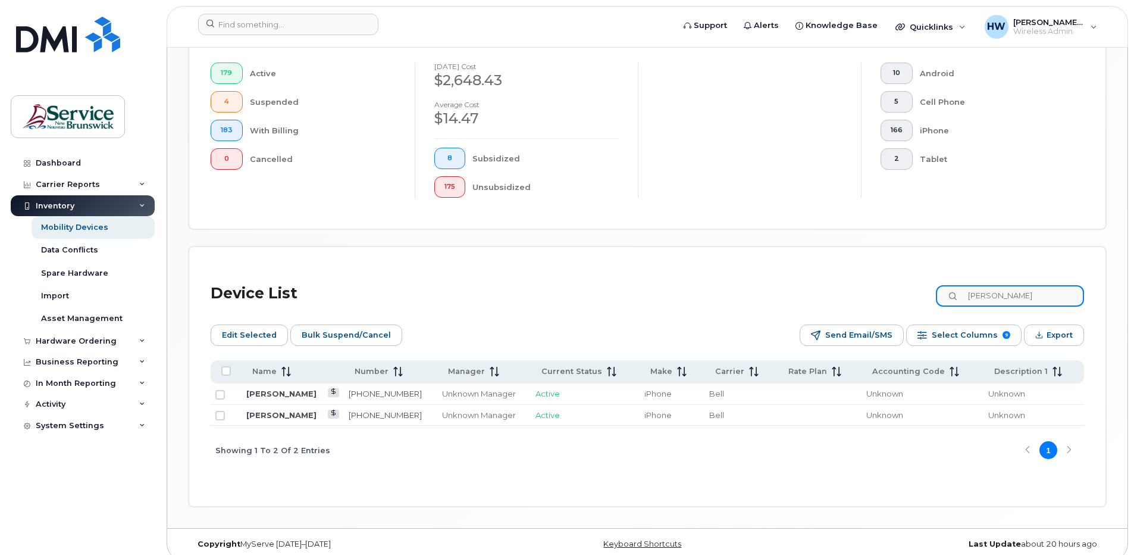
drag, startPoint x: 1018, startPoint y: 298, endPoint x: 957, endPoint y: 295, distance: 61.4
click at [957, 295] on input "parsons" at bounding box center [1010, 295] width 148 height 21
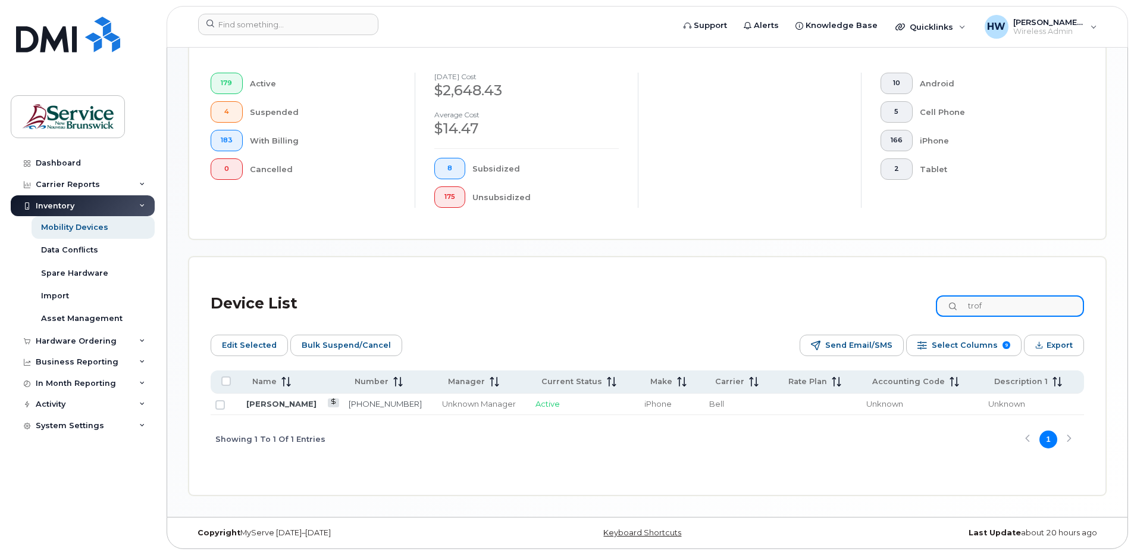
scroll to position [347, 0]
drag, startPoint x: 1011, startPoint y: 305, endPoint x: 908, endPoint y: 305, distance: 103.0
click at [908, 305] on div "Device List trof" at bounding box center [648, 306] width 874 height 36
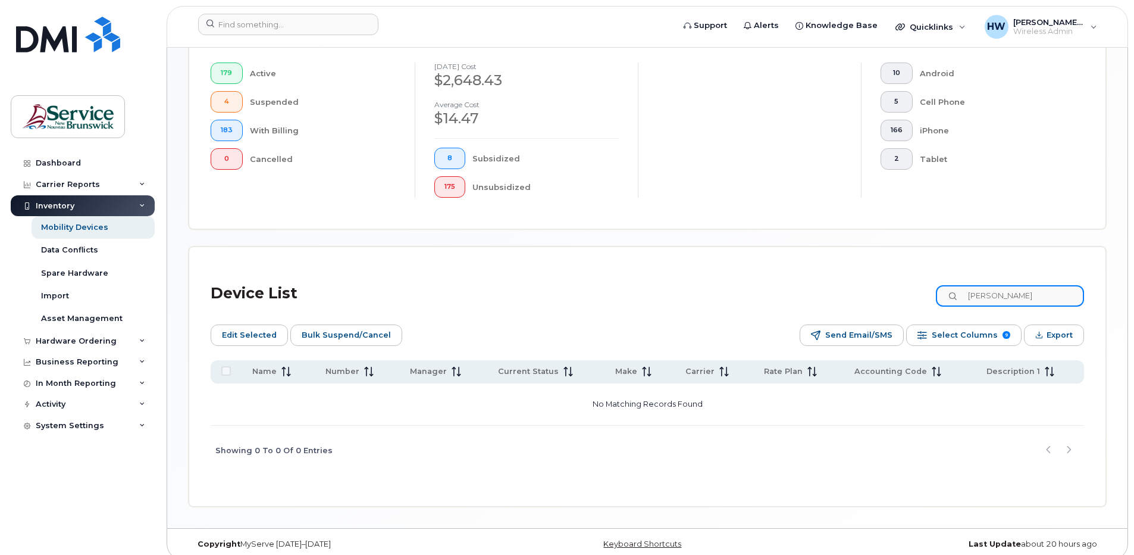
drag, startPoint x: 1011, startPoint y: 296, endPoint x: 933, endPoint y: 294, distance: 78.0
click at [933, 294] on div "Device List marr" at bounding box center [648, 296] width 874 height 36
drag, startPoint x: 1026, startPoint y: 290, endPoint x: 942, endPoint y: 288, distance: 84.0
click at [942, 288] on div "Device List mckinley" at bounding box center [648, 296] width 874 height 36
drag, startPoint x: 1012, startPoint y: 294, endPoint x: 966, endPoint y: 286, distance: 47.2
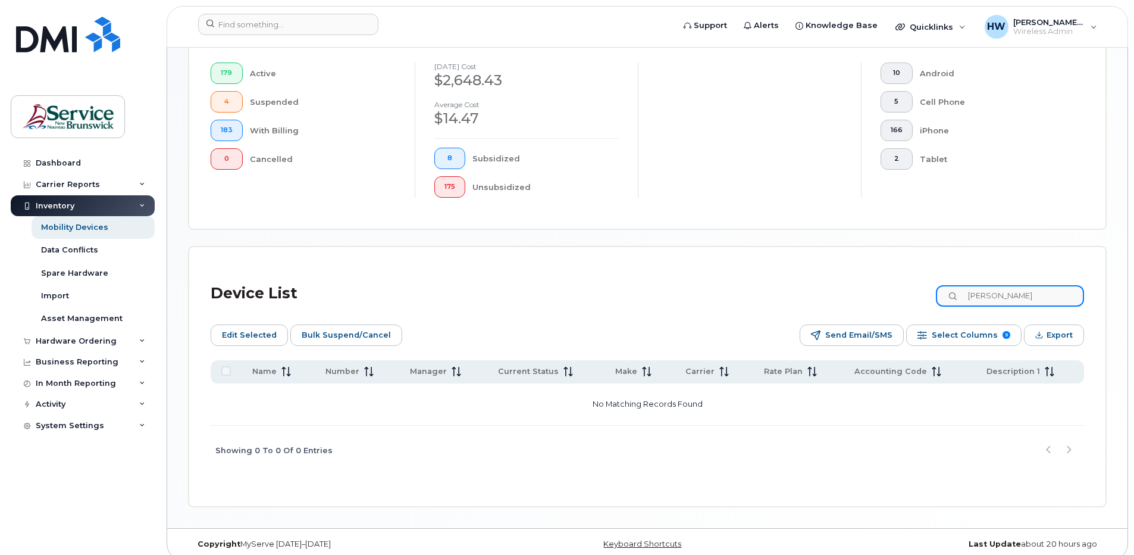
click at [966, 286] on input "breault" at bounding box center [1010, 295] width 148 height 21
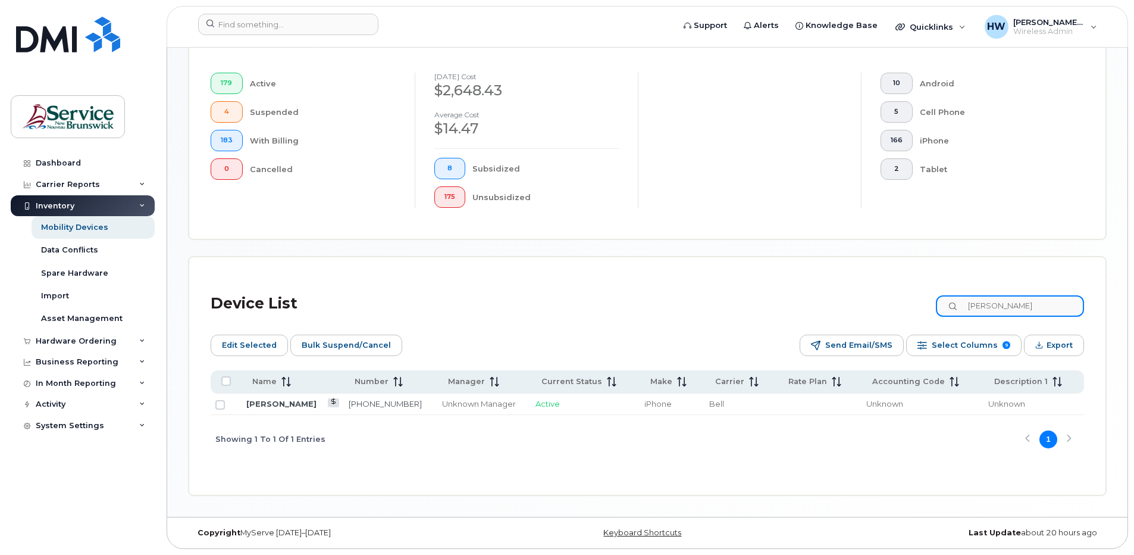
scroll to position [347, 0]
drag, startPoint x: 1021, startPoint y: 305, endPoint x: 899, endPoint y: 292, distance: 123.3
click at [917, 295] on div "Device List davis" at bounding box center [648, 306] width 874 height 36
type input "hueser"
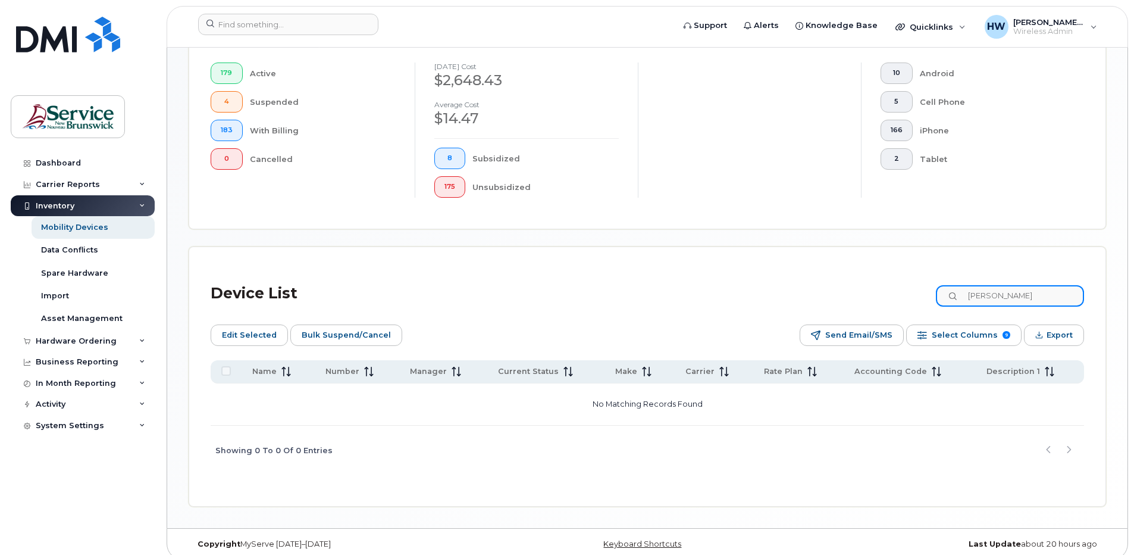
drag, startPoint x: 1010, startPoint y: 292, endPoint x: 908, endPoint y: 284, distance: 102.1
click at [908, 284] on div "Device List hueser" at bounding box center [648, 296] width 874 height 36
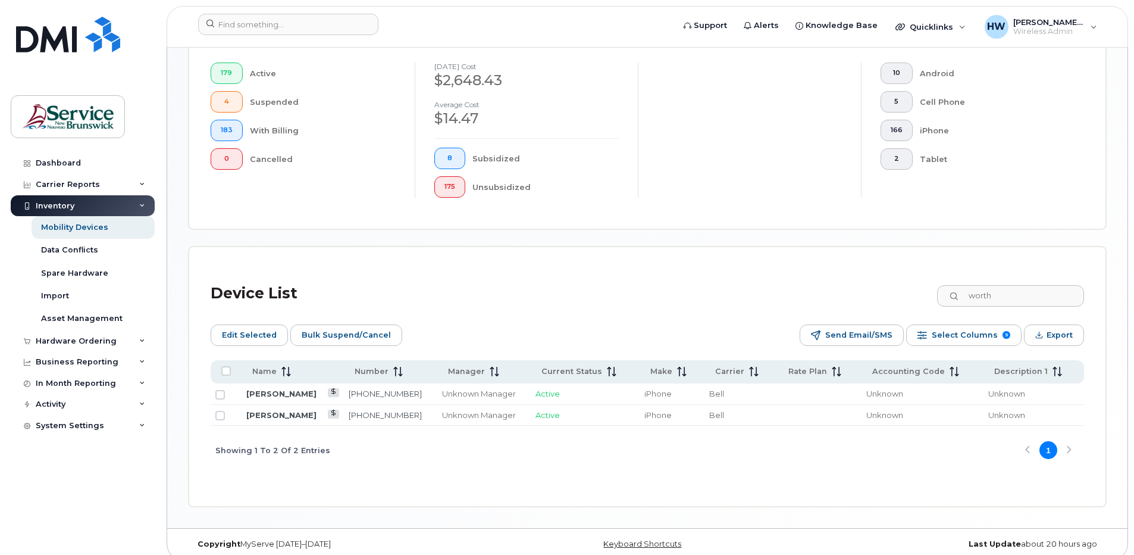
click at [447, 472] on div "Showing 1 To 2 Of 2 Entries 1" at bounding box center [648, 450] width 874 height 49
click at [557, 444] on div "Showing 1 To 2 Of 2 Entries 1" at bounding box center [648, 450] width 874 height 49
click at [401, 482] on div "Device List worth Edit Selected Bulk Suspend/Cancel Send Email/SMS Select Colum…" at bounding box center [648, 376] width 874 height 216
drag, startPoint x: 1016, startPoint y: 297, endPoint x: 937, endPoint y: 290, distance: 79.4
click at [937, 290] on div "Device List worth" at bounding box center [648, 296] width 874 height 36
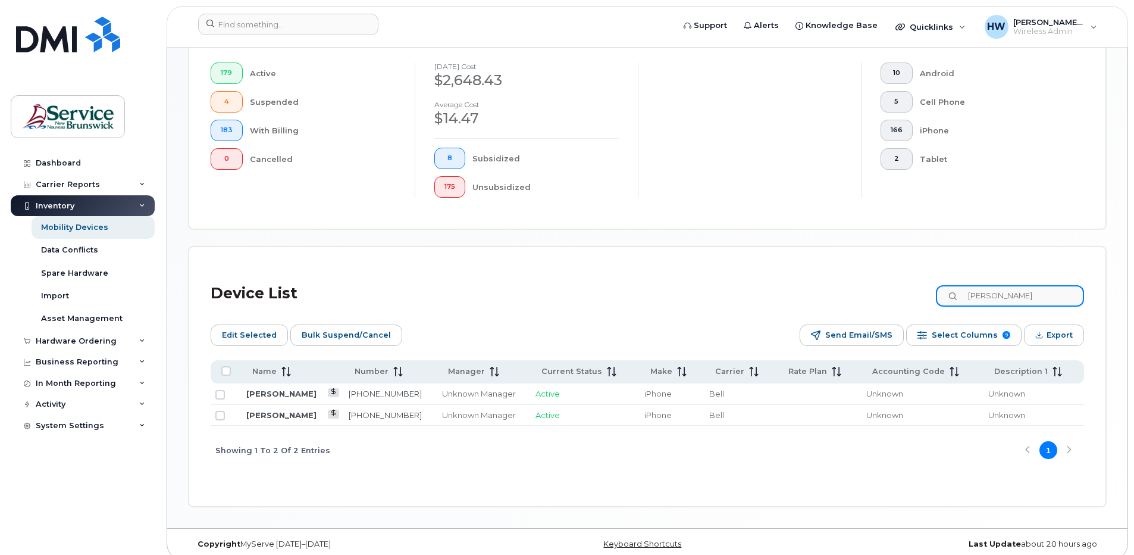
scroll to position [347, 0]
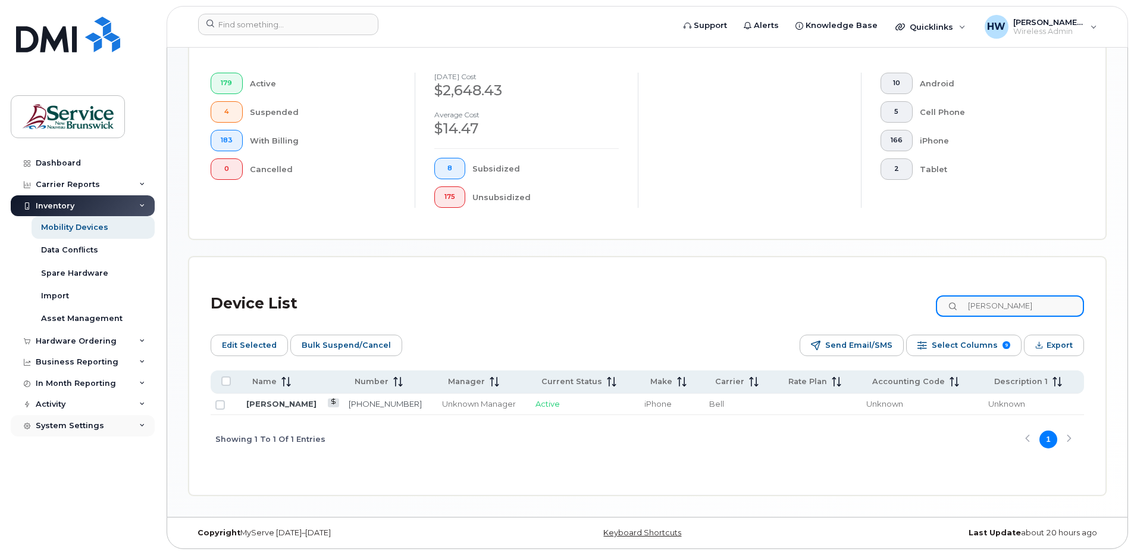
type input "davis"
